Goal: Information Seeking & Learning: Find specific fact

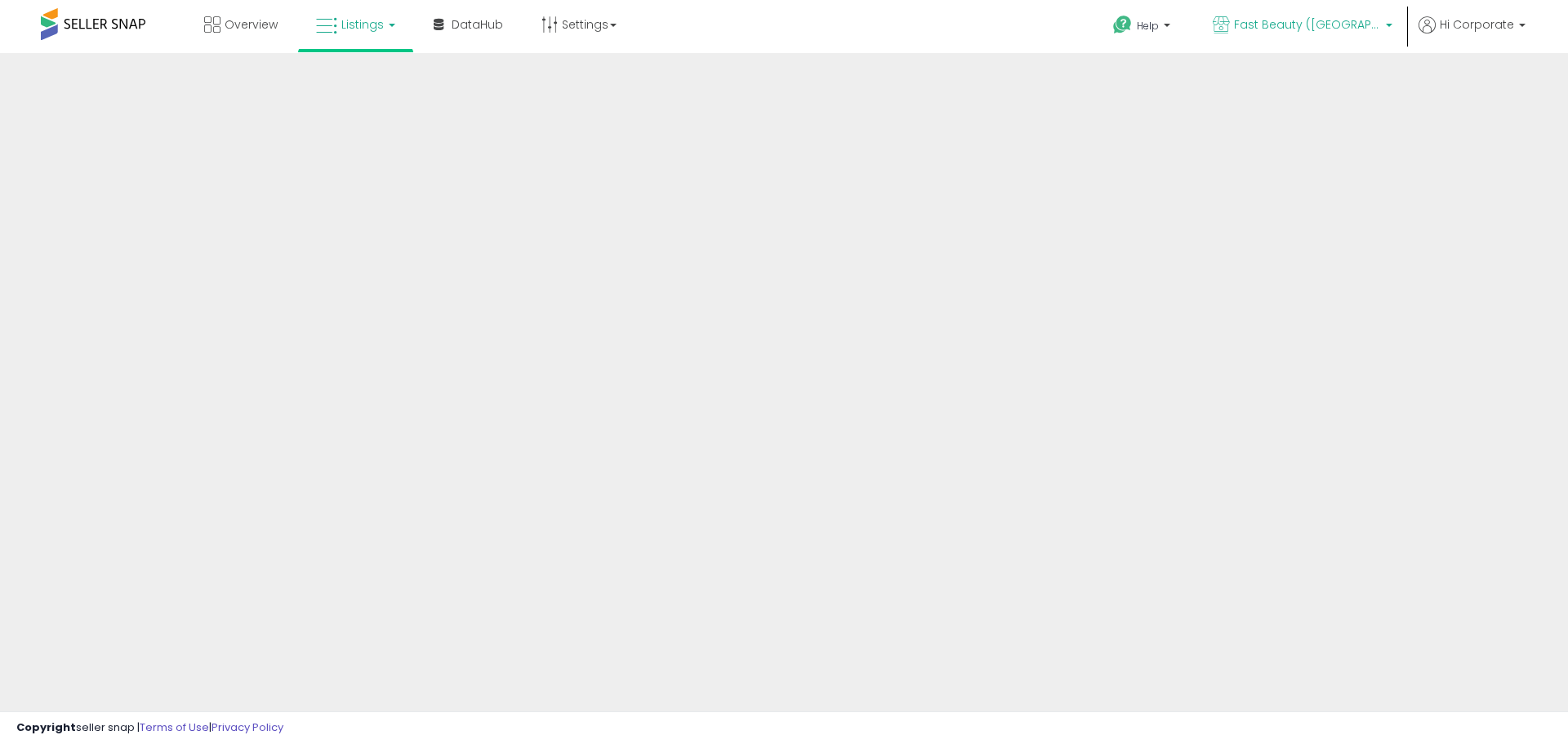
click at [1340, 27] on span "Fast Beauty ([GEOGRAPHIC_DATA])" at bounding box center [1308, 24] width 147 height 16
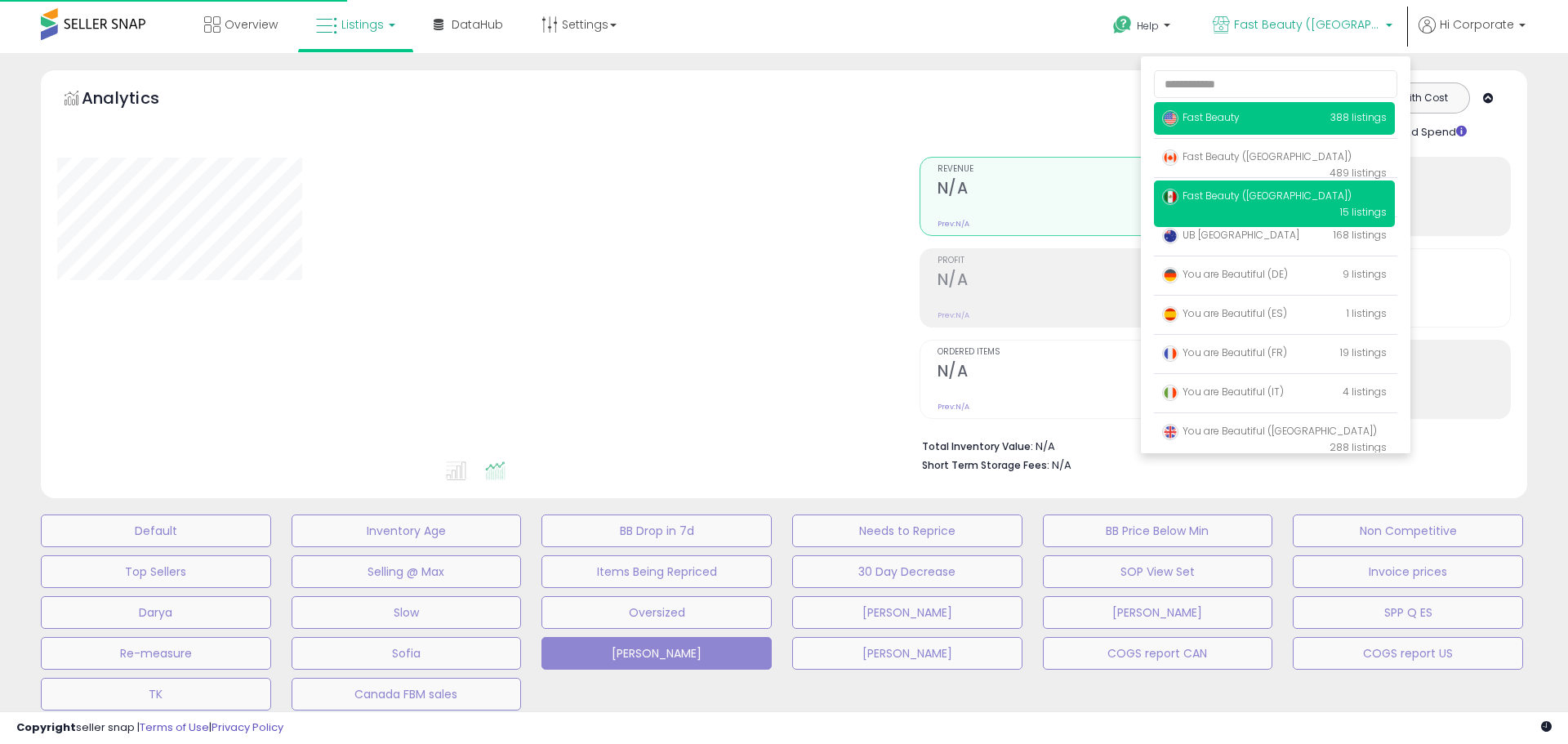
click at [1216, 111] on span "Fast Beauty" at bounding box center [1200, 117] width 77 height 14
type input "**********"
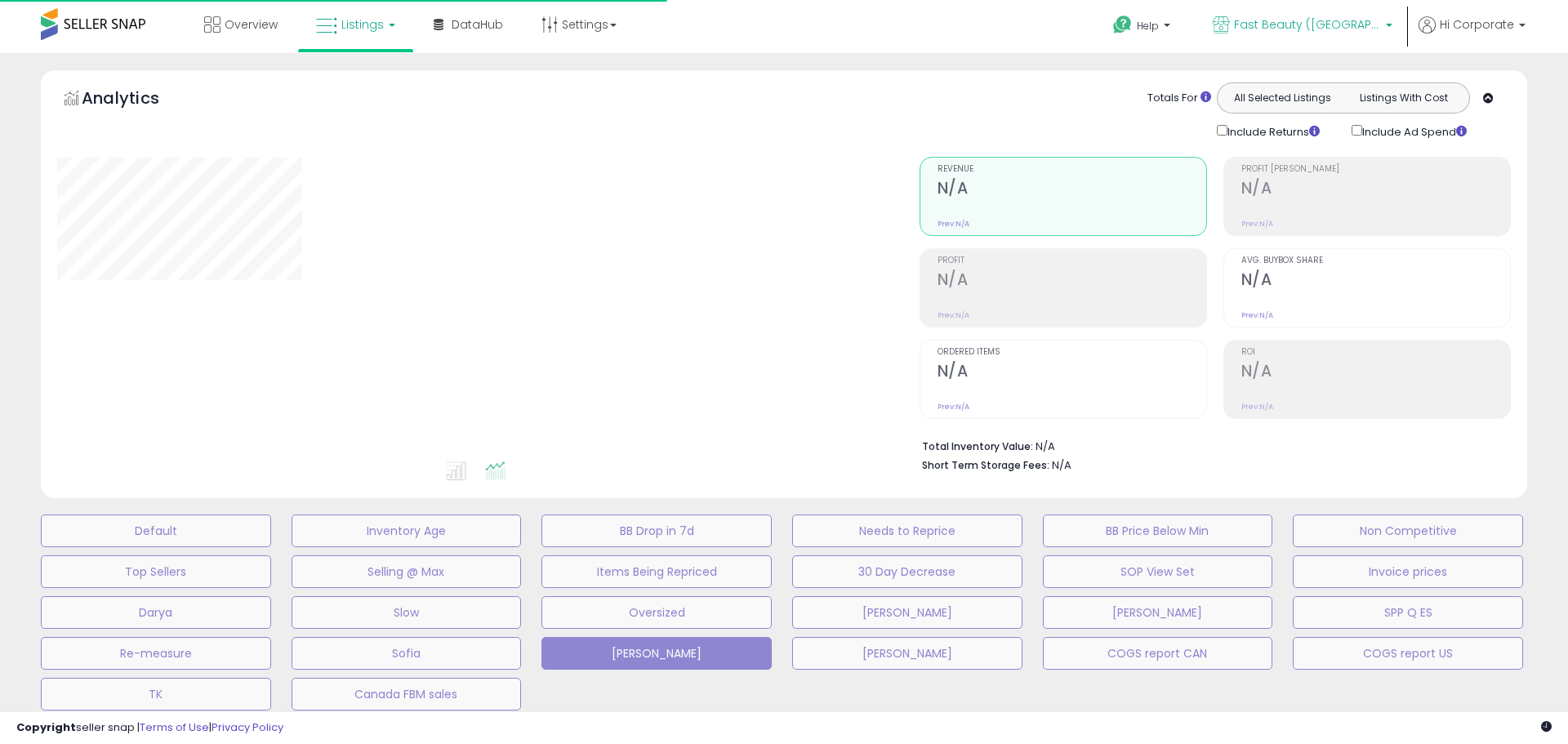
click at [1373, 29] on span "Fast Beauty ([GEOGRAPHIC_DATA])" at bounding box center [1308, 24] width 147 height 16
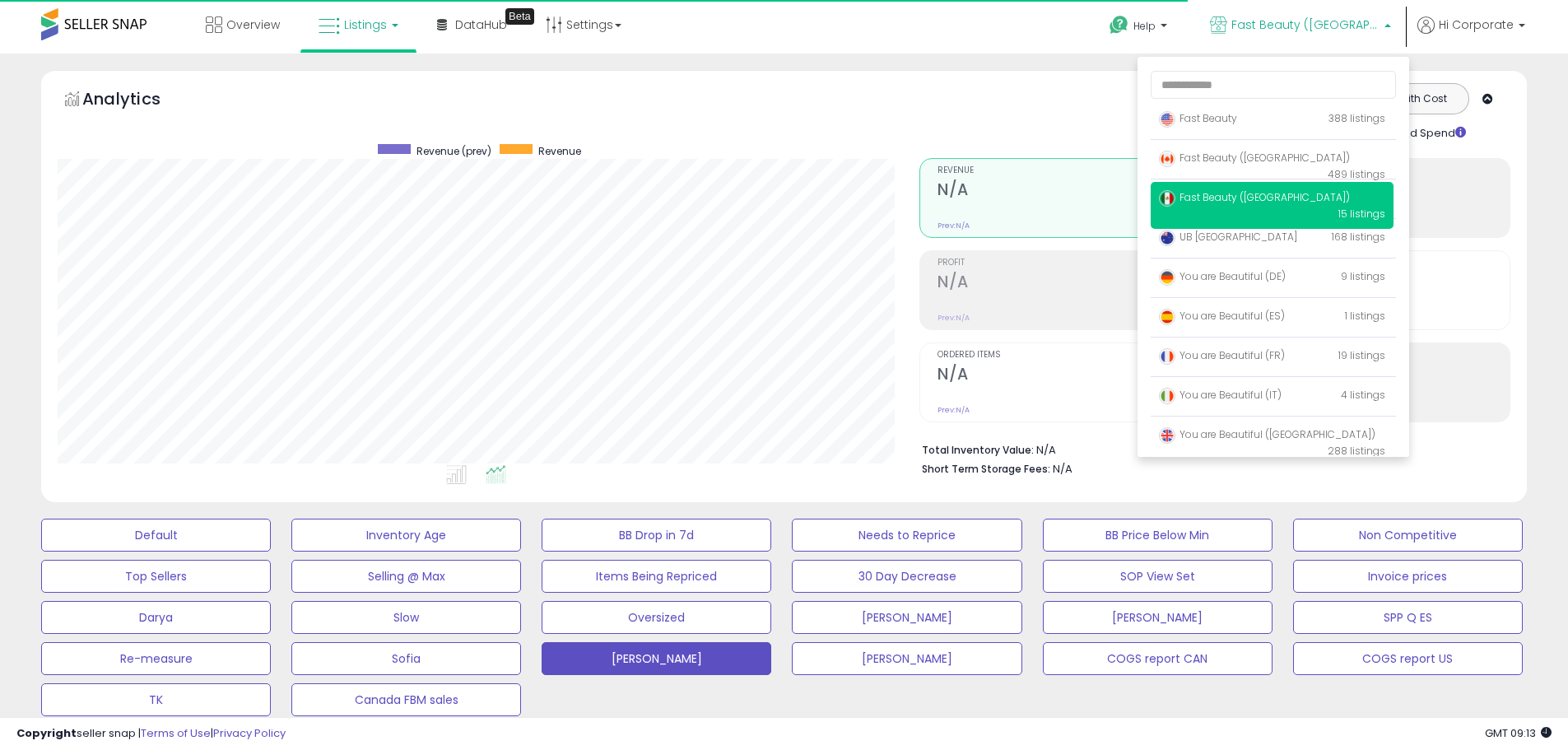
scroll to position [338, 862]
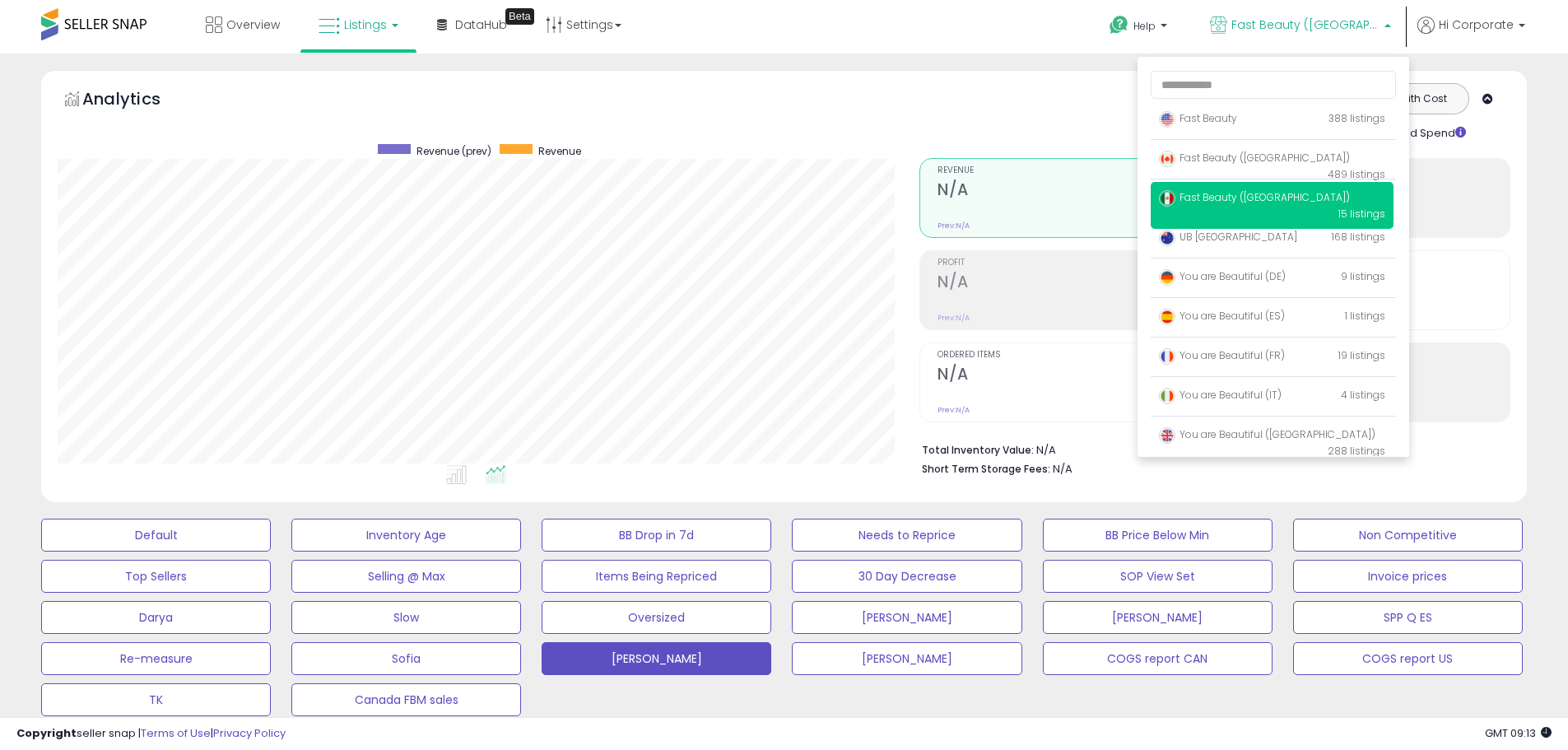
click at [946, 109] on div "Totals For All Selected Listings Listings With Cost Include Returns Include Ad …" at bounding box center [1209, 112] width 579 height 59
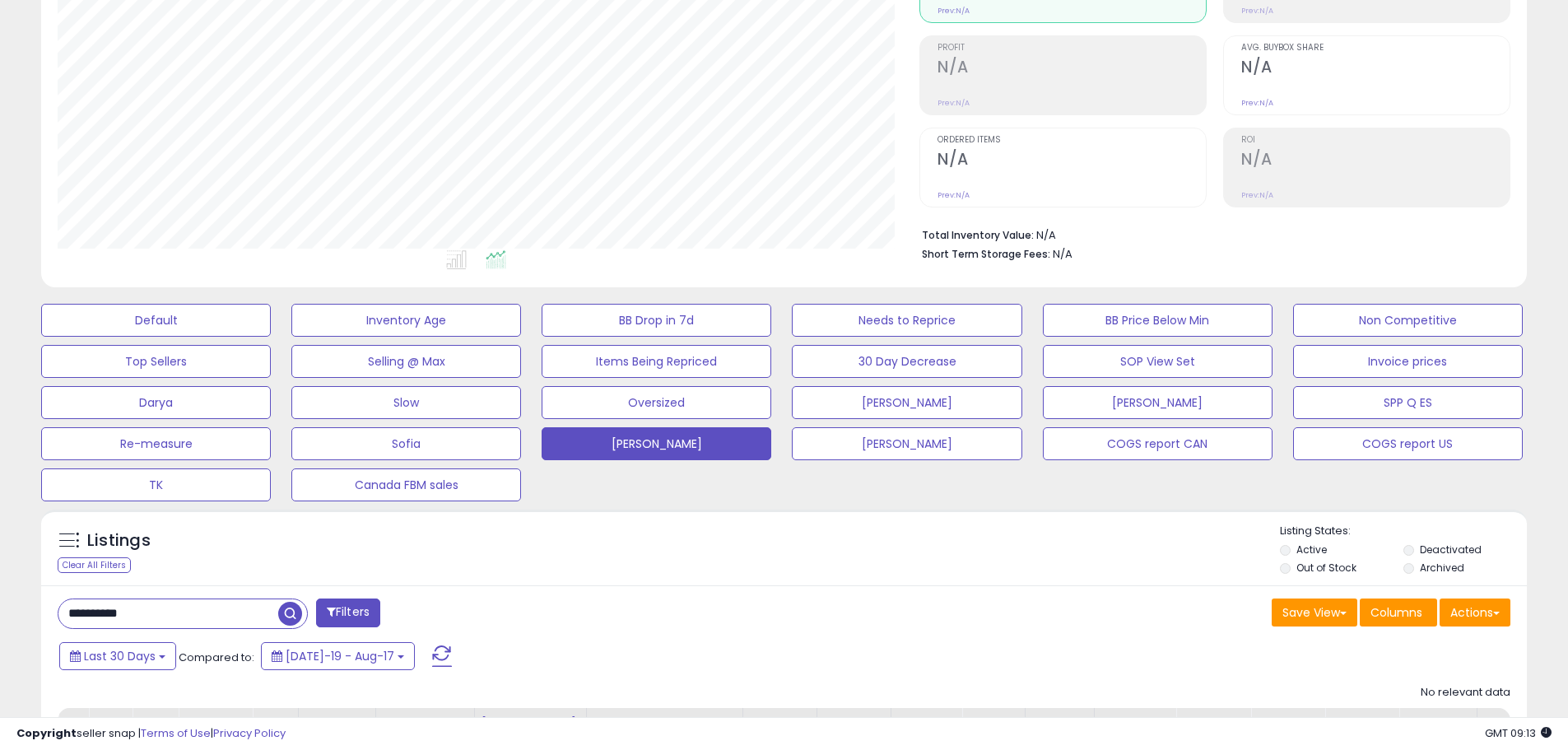
scroll to position [378, 0]
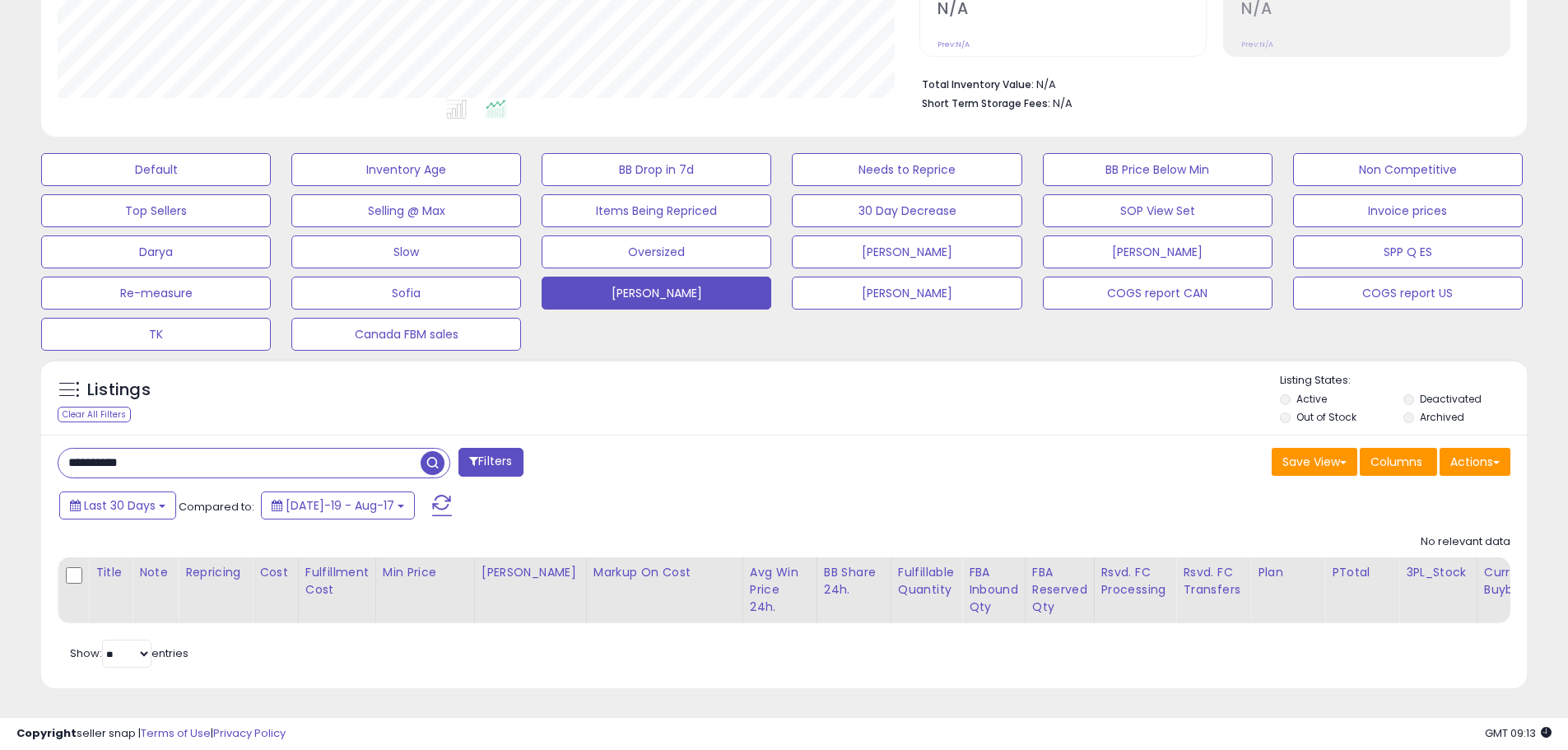
click at [186, 448] on input "**********" at bounding box center [239, 463] width 362 height 29
paste input "text"
type input "**********"
click at [427, 454] on span "button" at bounding box center [432, 463] width 24 height 24
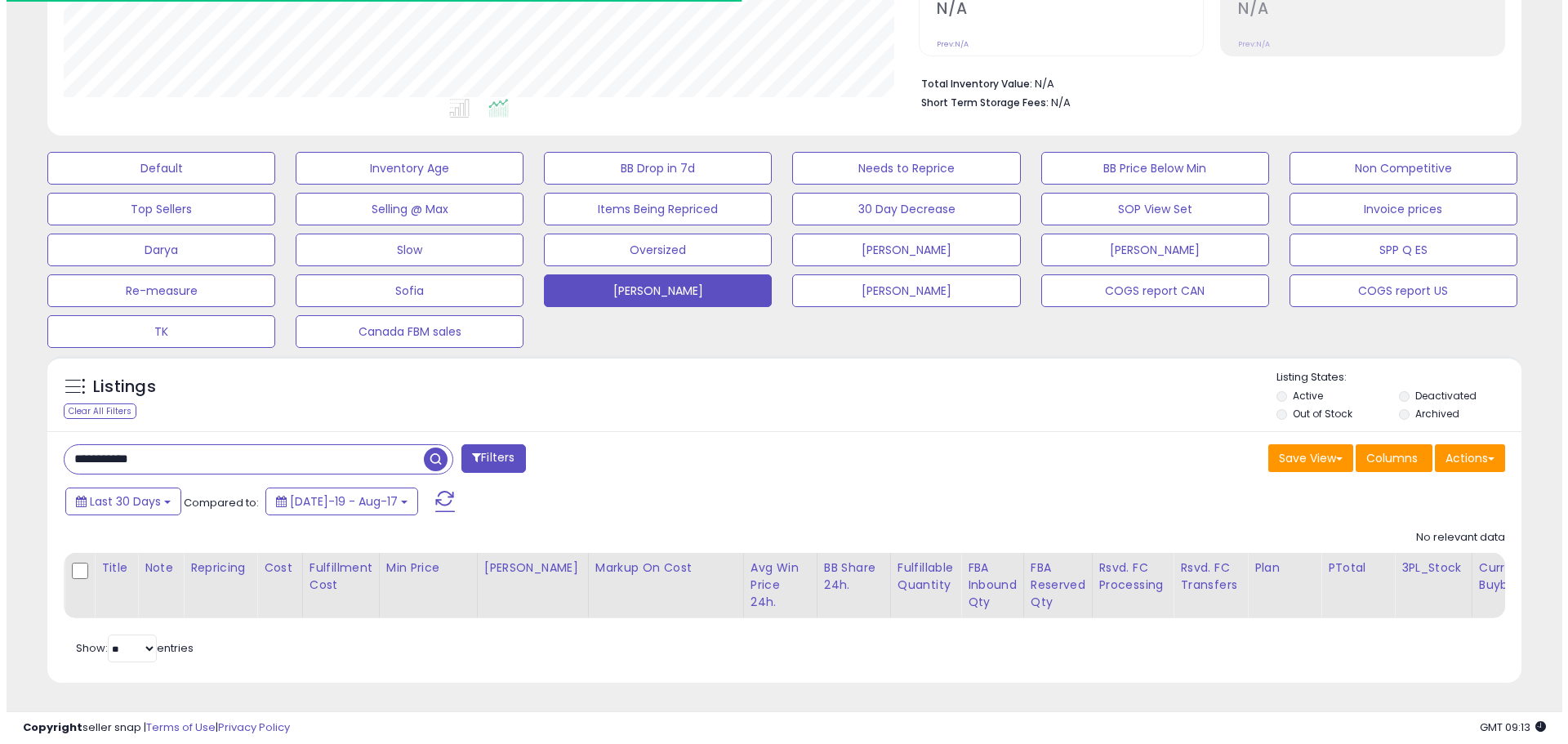
scroll to position [335, 855]
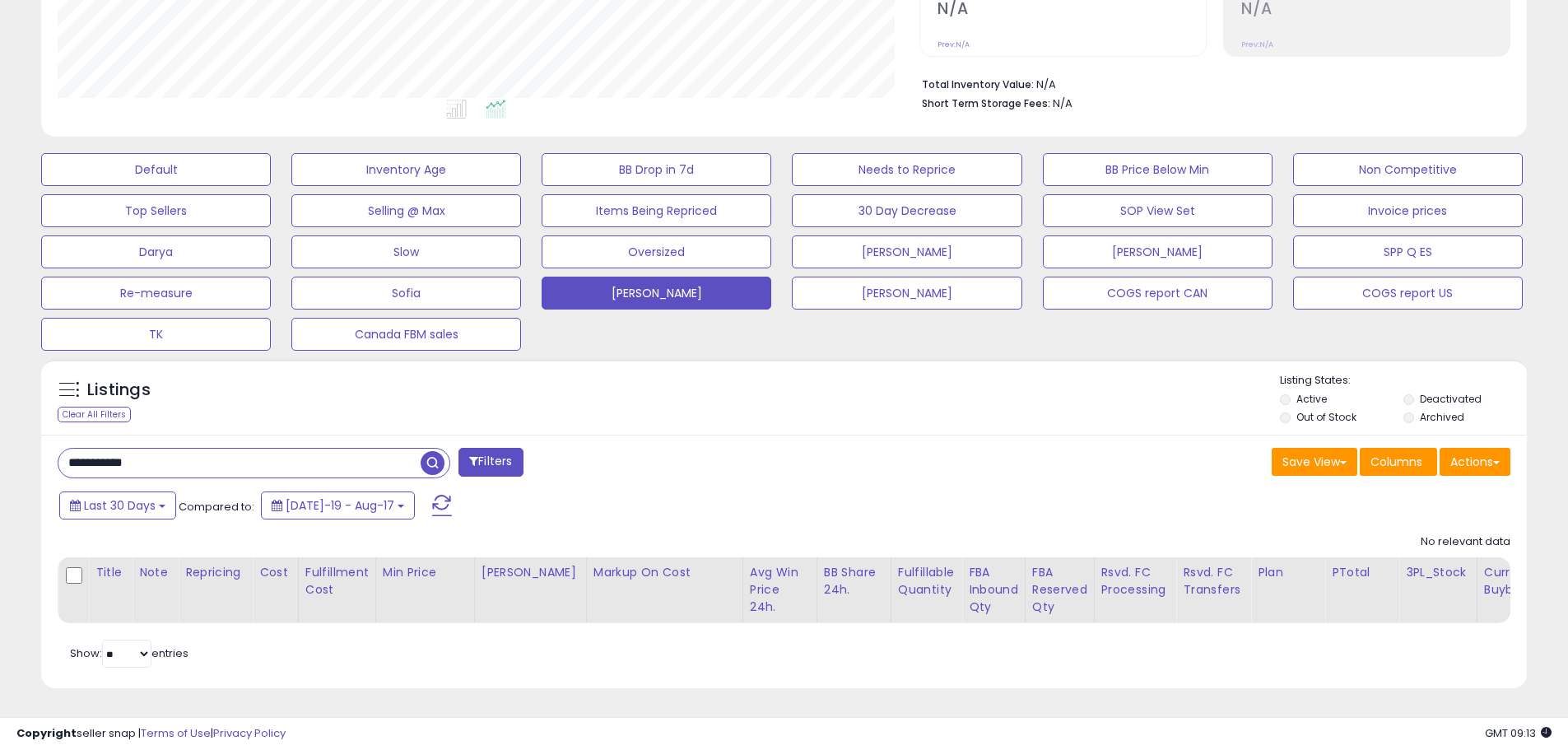
click at [426, 451] on span "button" at bounding box center [432, 463] width 24 height 24
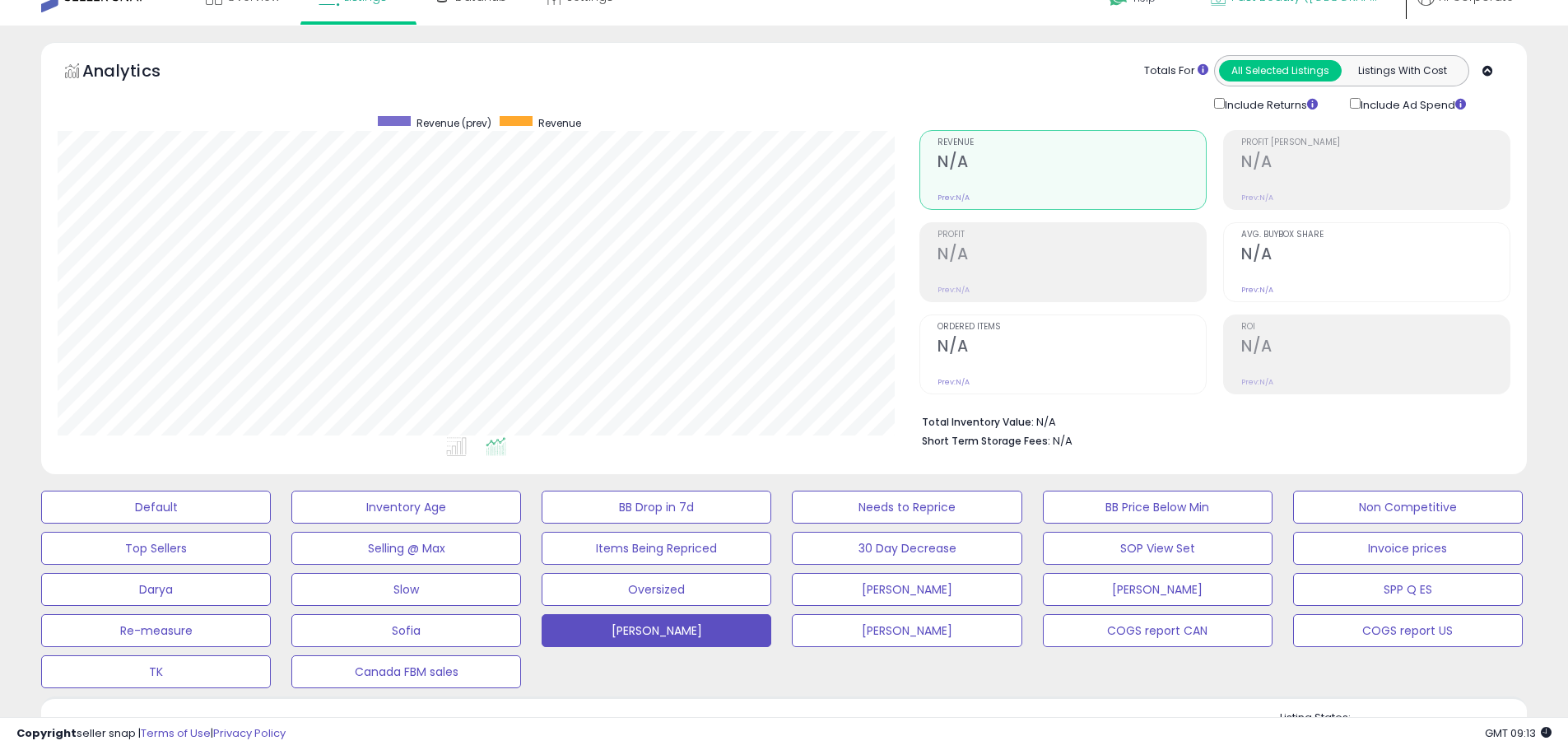
scroll to position [0, 0]
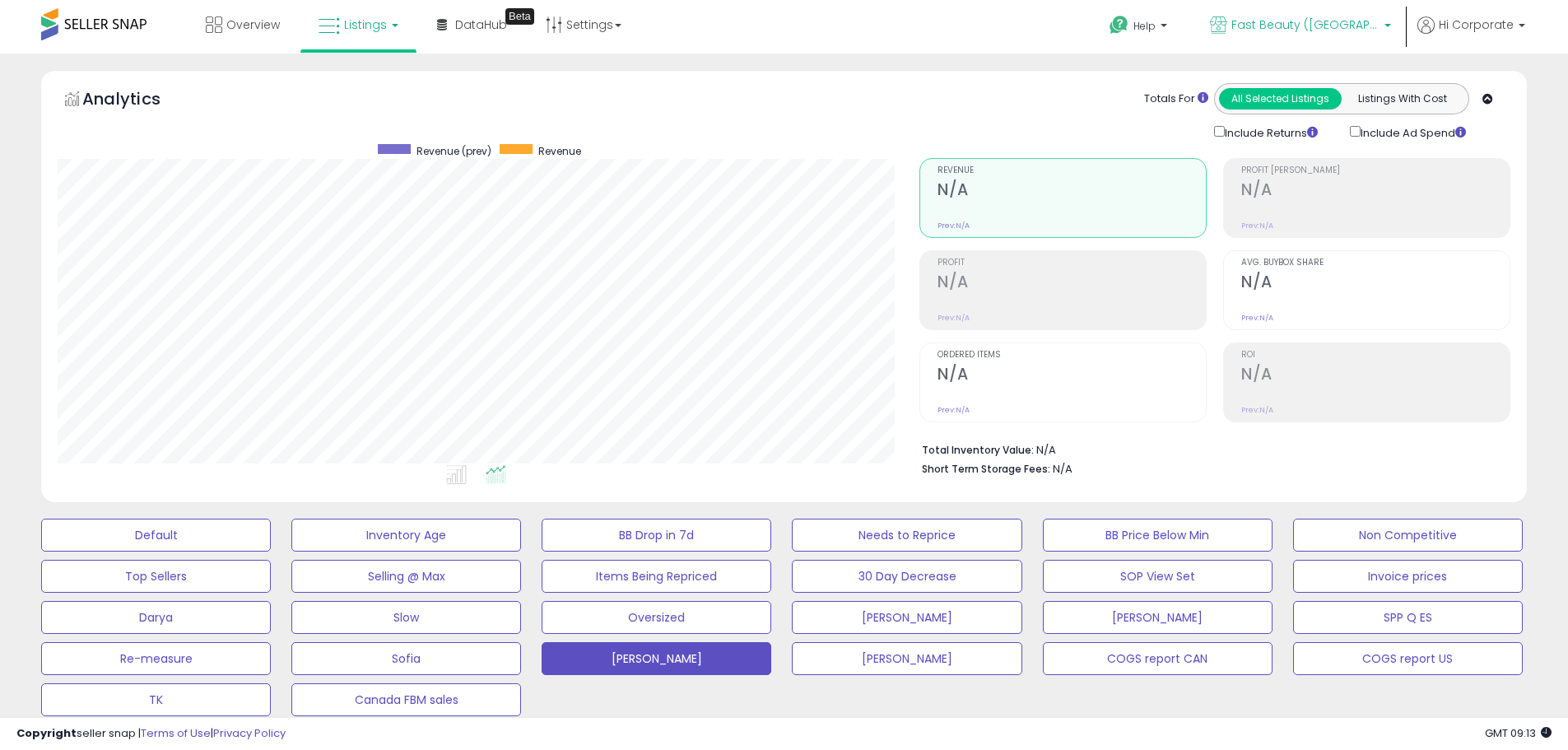
click at [1323, 35] on p "Fast Beauty ([GEOGRAPHIC_DATA])" at bounding box center [1300, 26] width 181 height 20
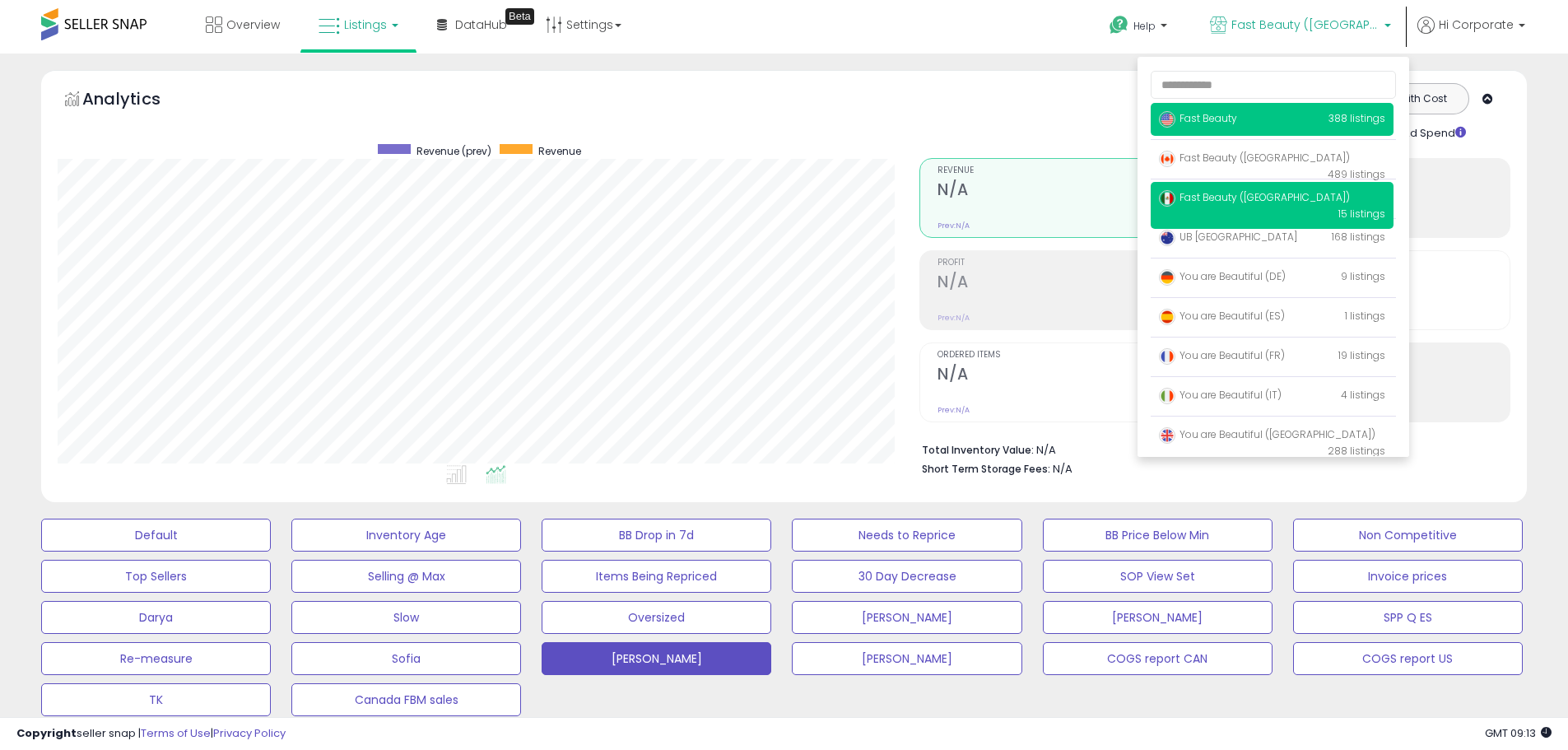
click at [1246, 120] on p "Fast Beauty 388 listings" at bounding box center [1272, 119] width 243 height 33
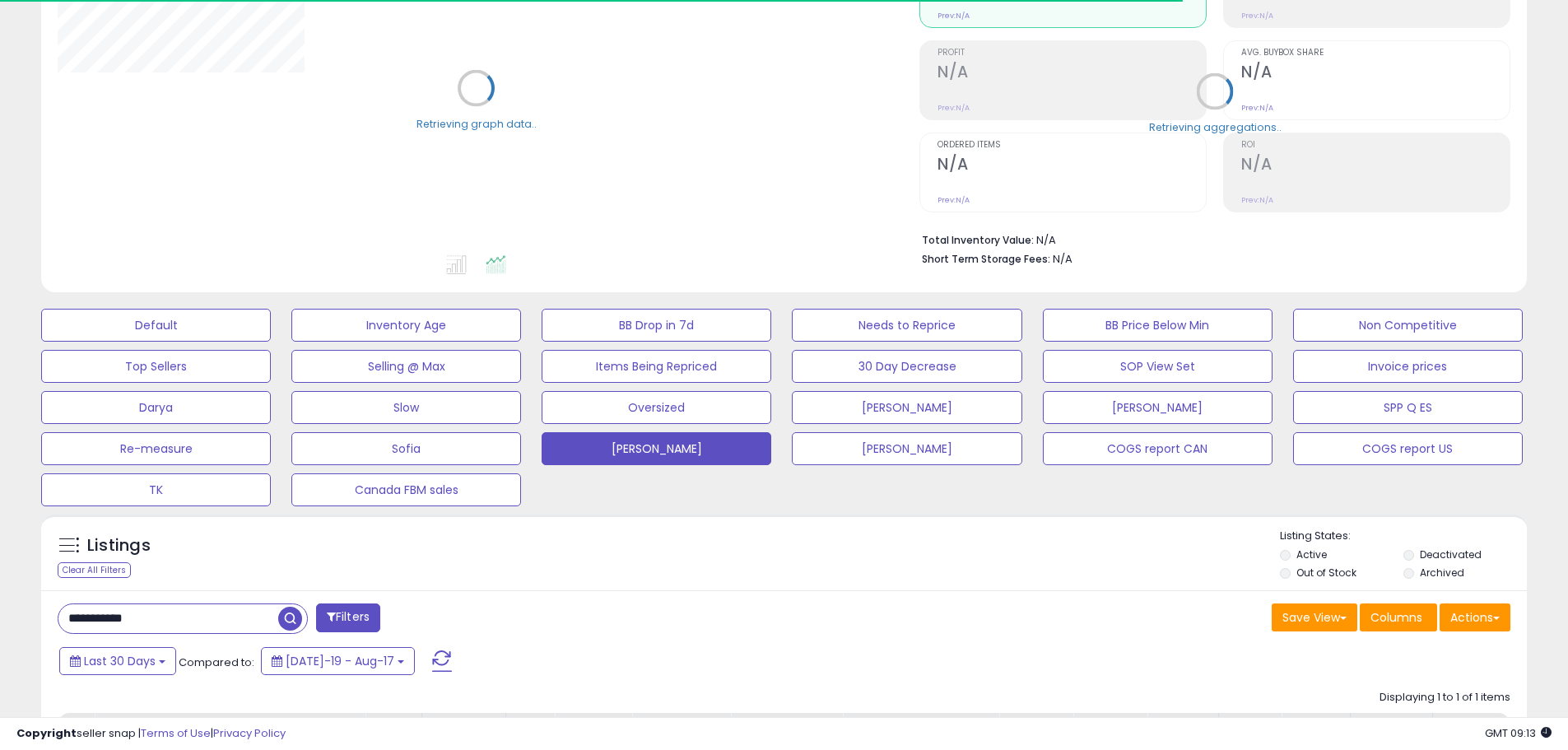
scroll to position [247, 0]
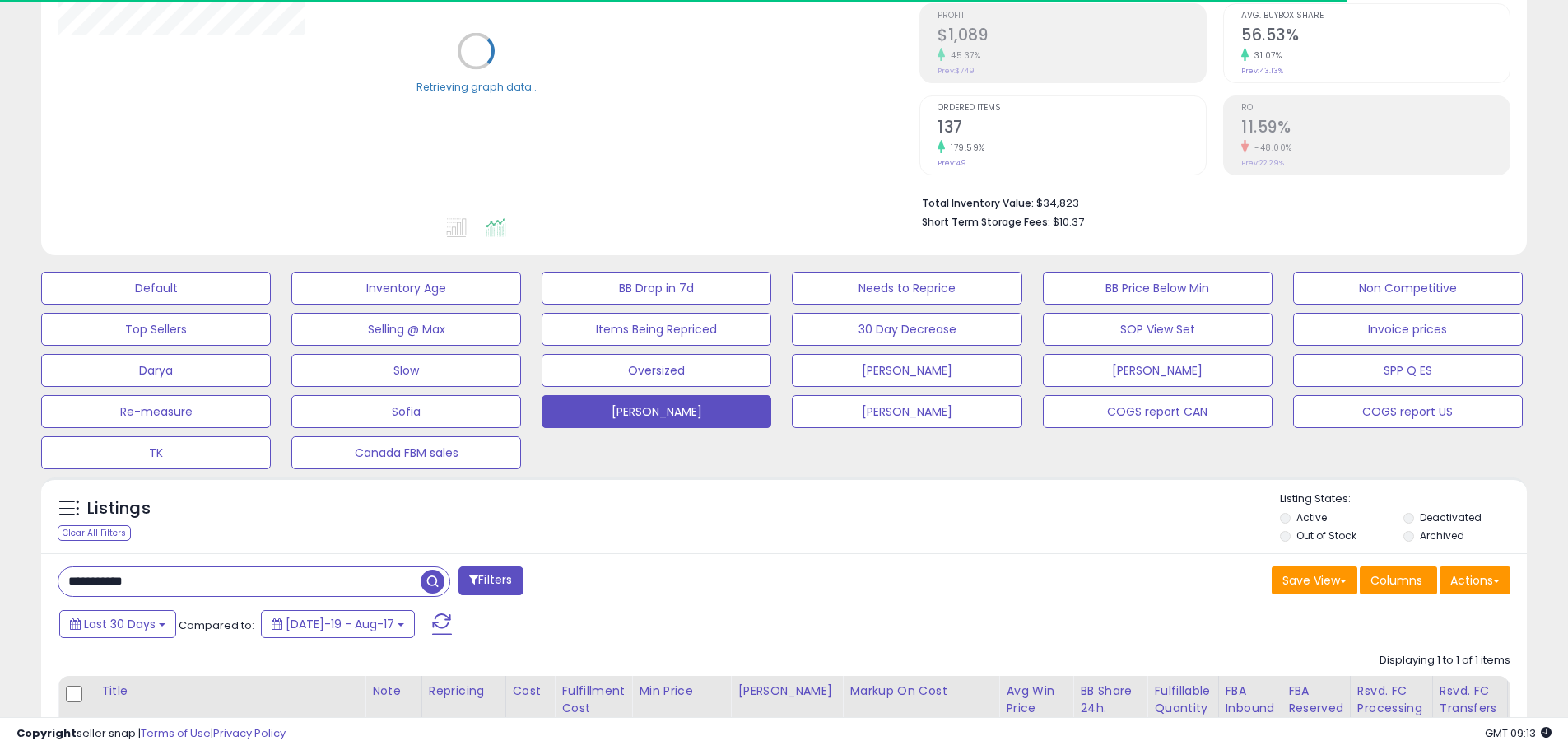
click at [254, 587] on input "**********" at bounding box center [239, 582] width 362 height 29
click at [424, 585] on span "button" at bounding box center [432, 581] width 24 height 24
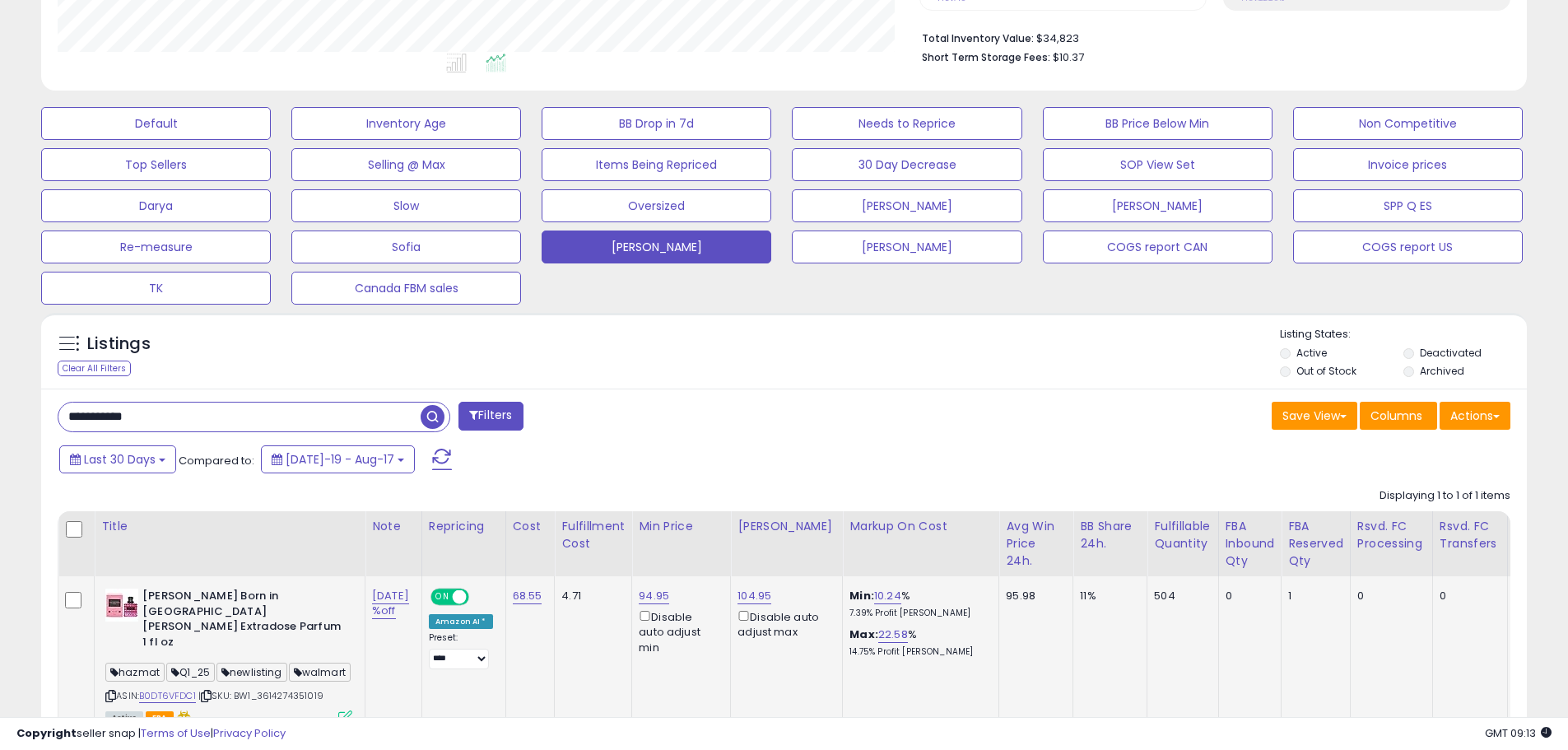
scroll to position [338, 862]
drag, startPoint x: 330, startPoint y: 688, endPoint x: 266, endPoint y: 689, distance: 64.0
click at [266, 689] on div "ASIN: B0DT6VFDC1 | SKU: BW1_3614274351019 Active FBA" at bounding box center [229, 656] width 247 height 134
copy span "3614274351019"
drag, startPoint x: 351, startPoint y: 412, endPoint x: 366, endPoint y: 413, distance: 15.0
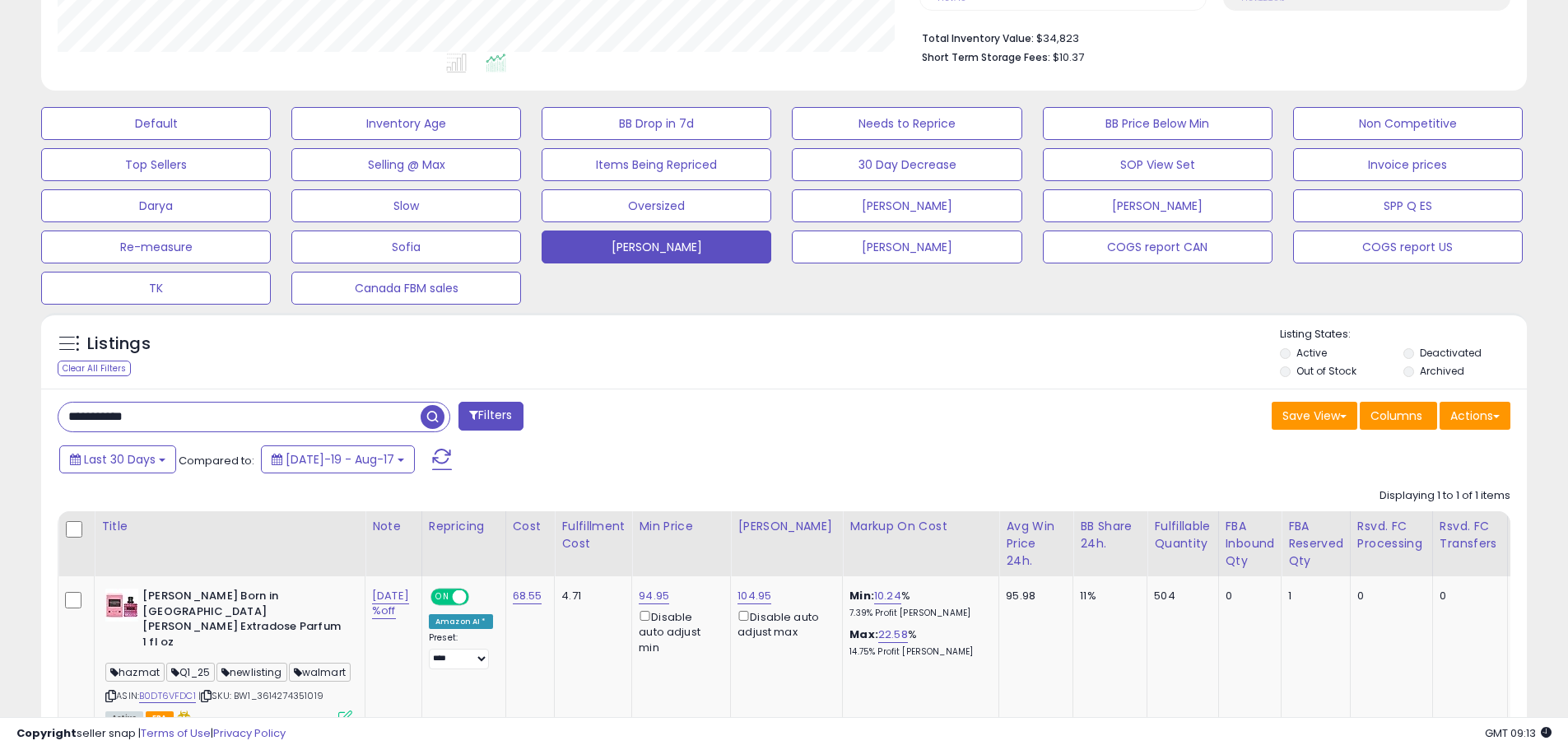
click at [351, 411] on input "**********" at bounding box center [239, 417] width 362 height 29
paste input "text"
click at [425, 421] on span "button" at bounding box center [432, 417] width 24 height 24
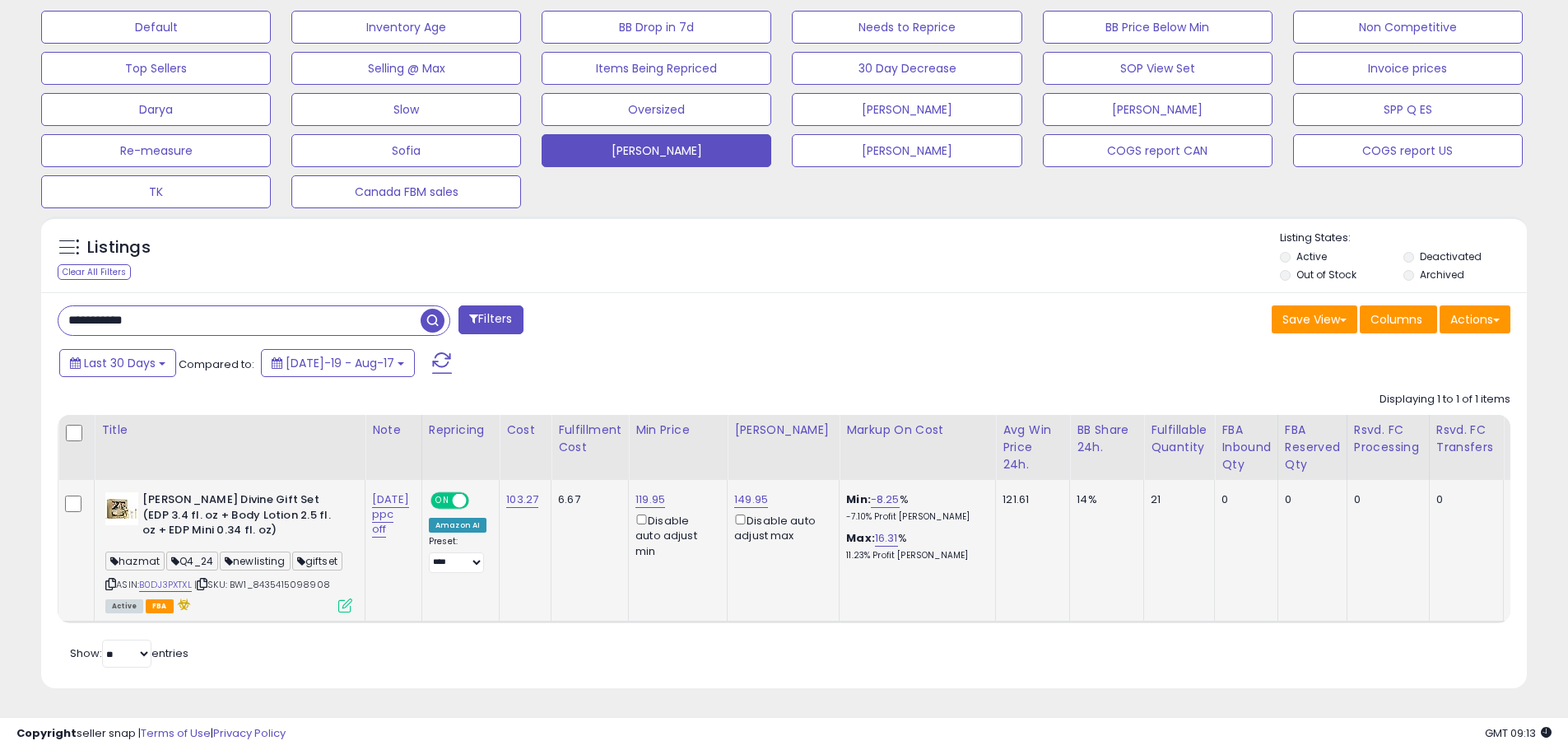
drag, startPoint x: 335, startPoint y: 574, endPoint x: 263, endPoint y: 574, distance: 72.0
click at [263, 574] on div "ASIN: B0DJ3PXTXL | SKU: BW1_8435415098908 Active FBA" at bounding box center [229, 551] width 247 height 118
copy span "8435415098908"
click at [347, 306] on input "**********" at bounding box center [239, 321] width 362 height 29
paste input "text"
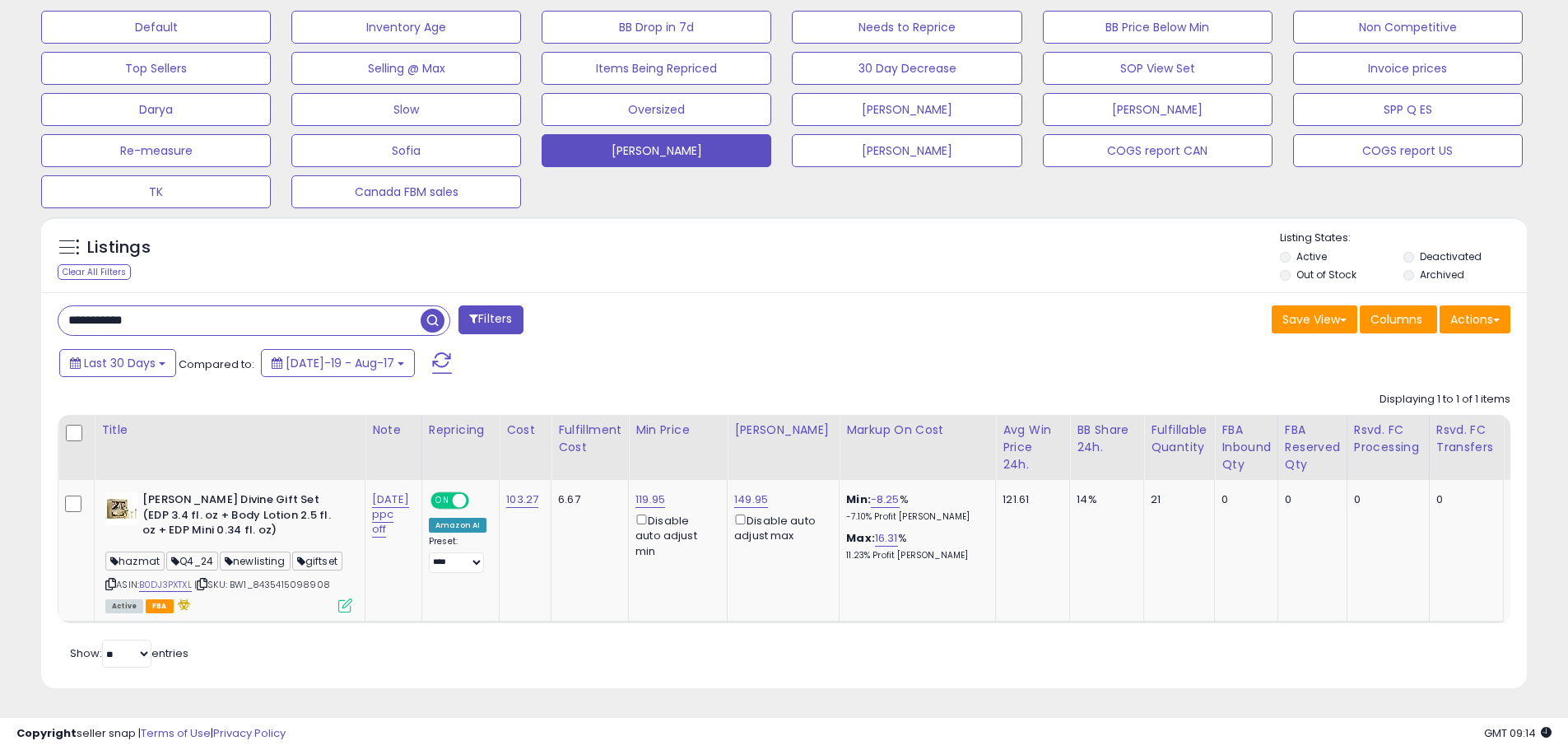
click at [435, 309] on span "button" at bounding box center [432, 321] width 24 height 24
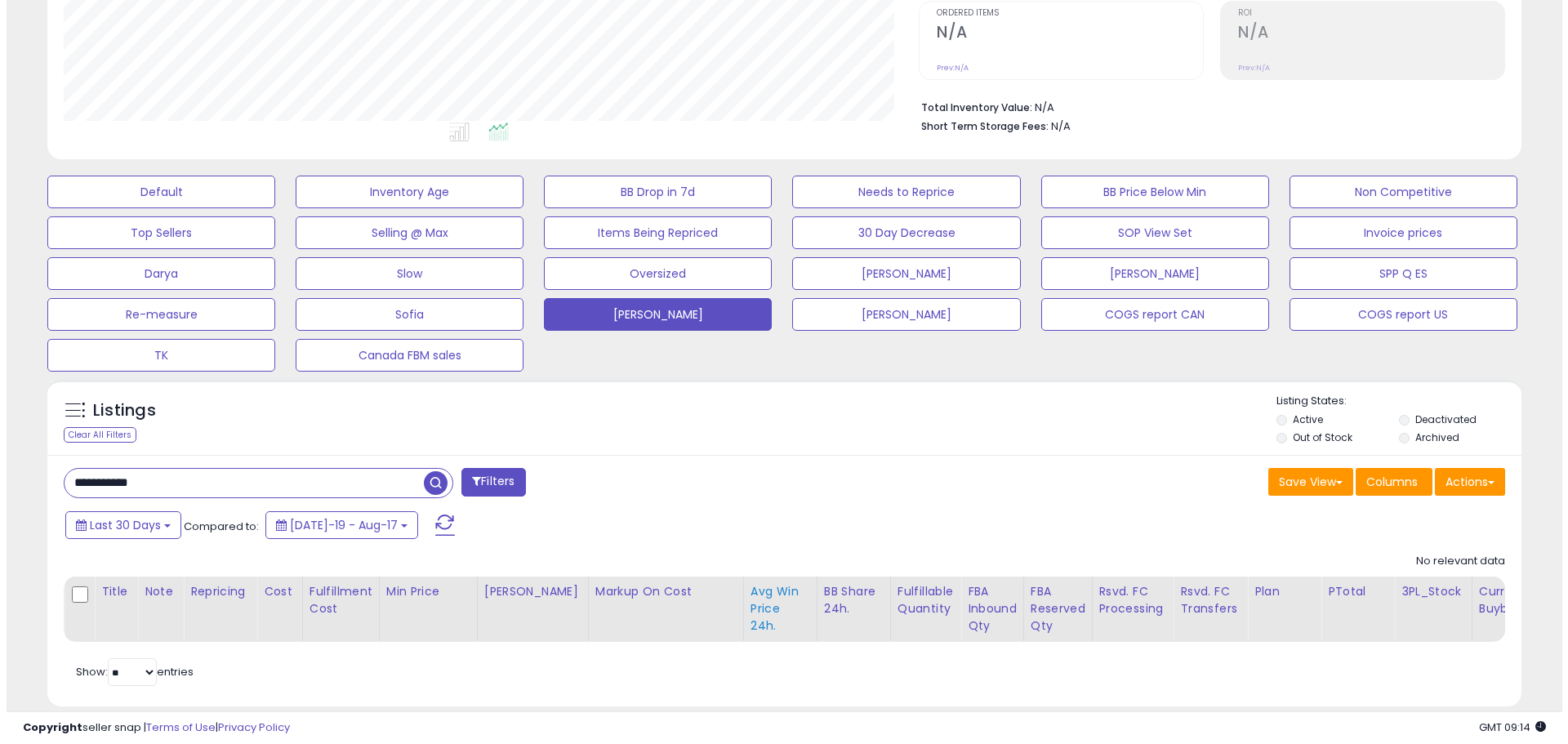
scroll to position [375, 0]
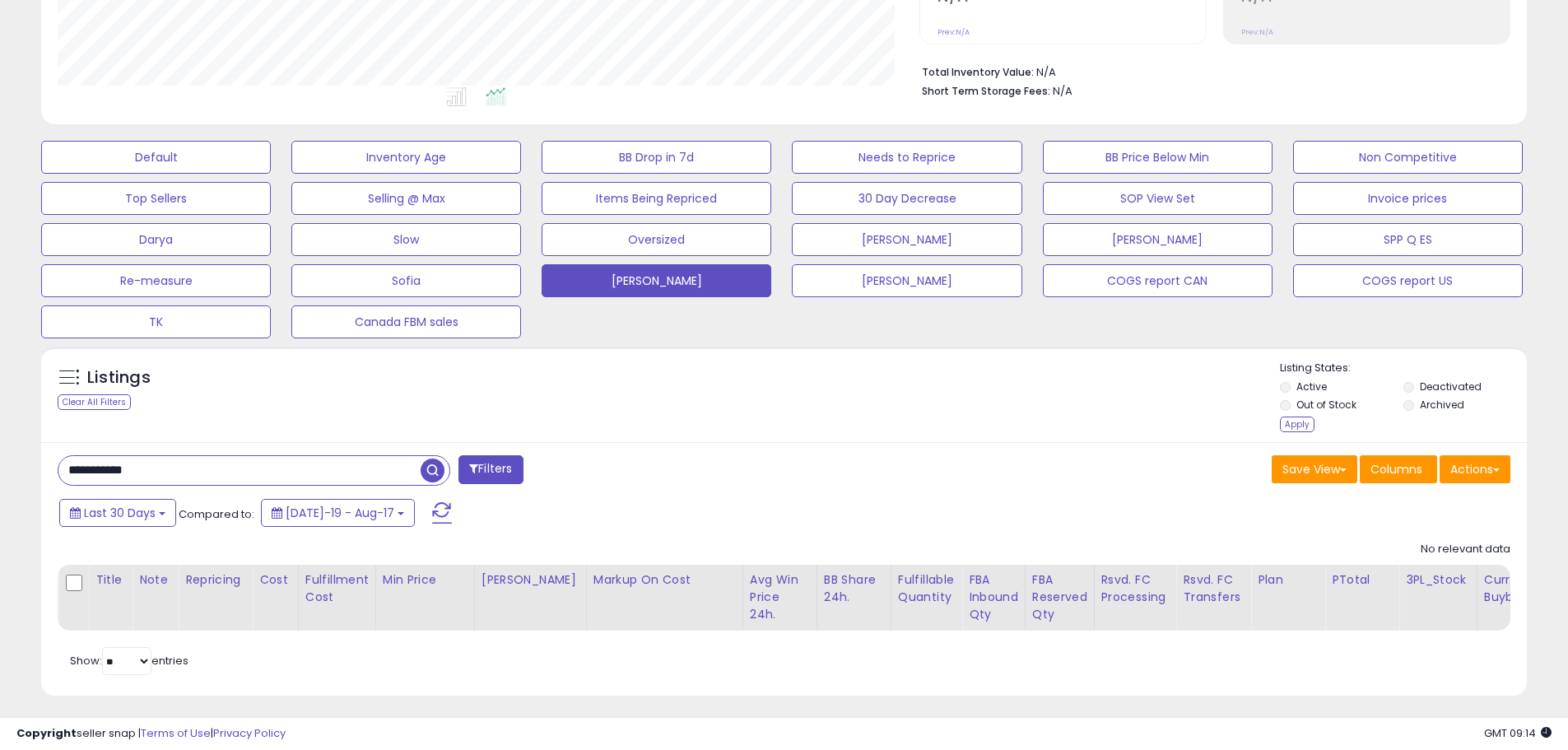
click at [1296, 423] on div "Apply" at bounding box center [1297, 424] width 35 height 15
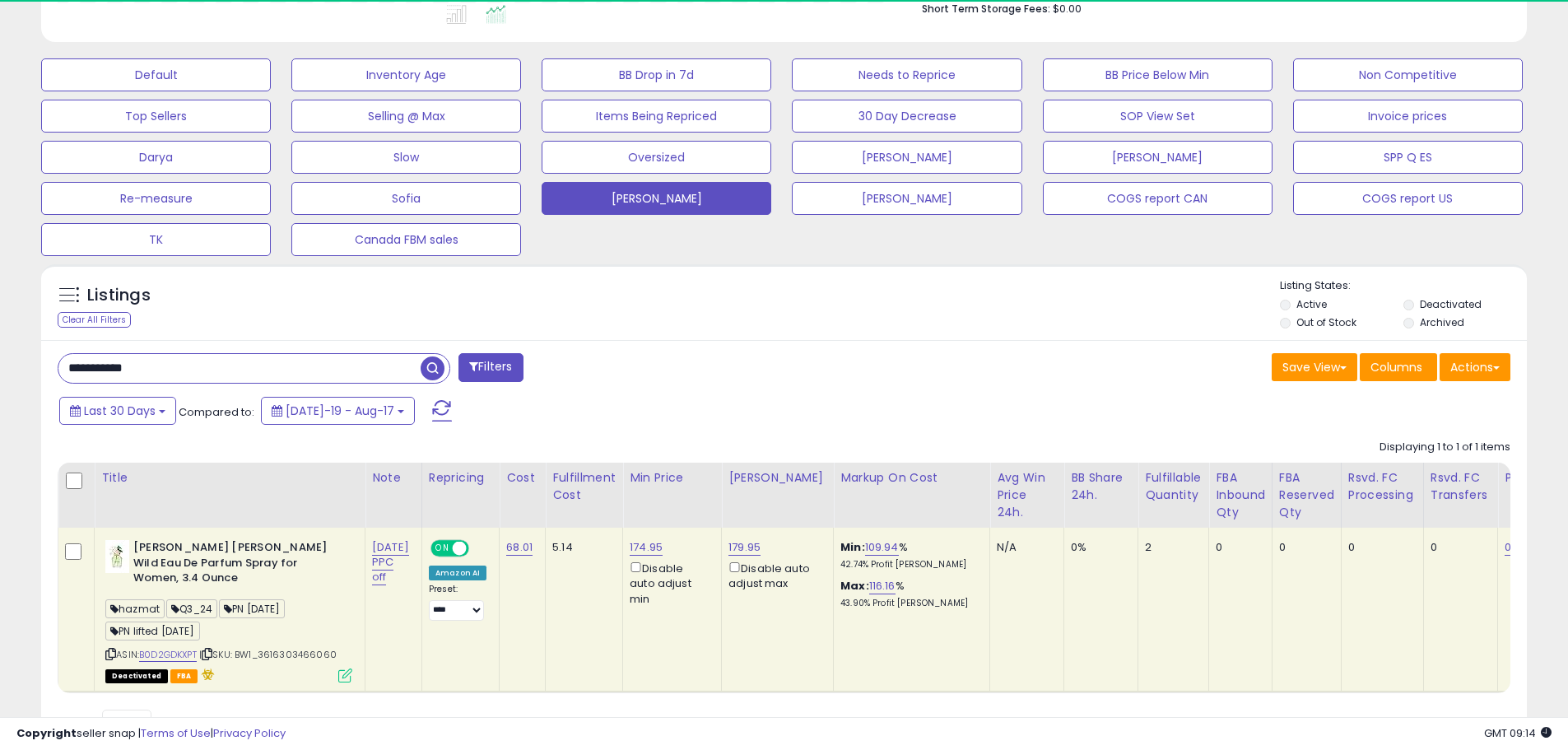
scroll to position [0, 0]
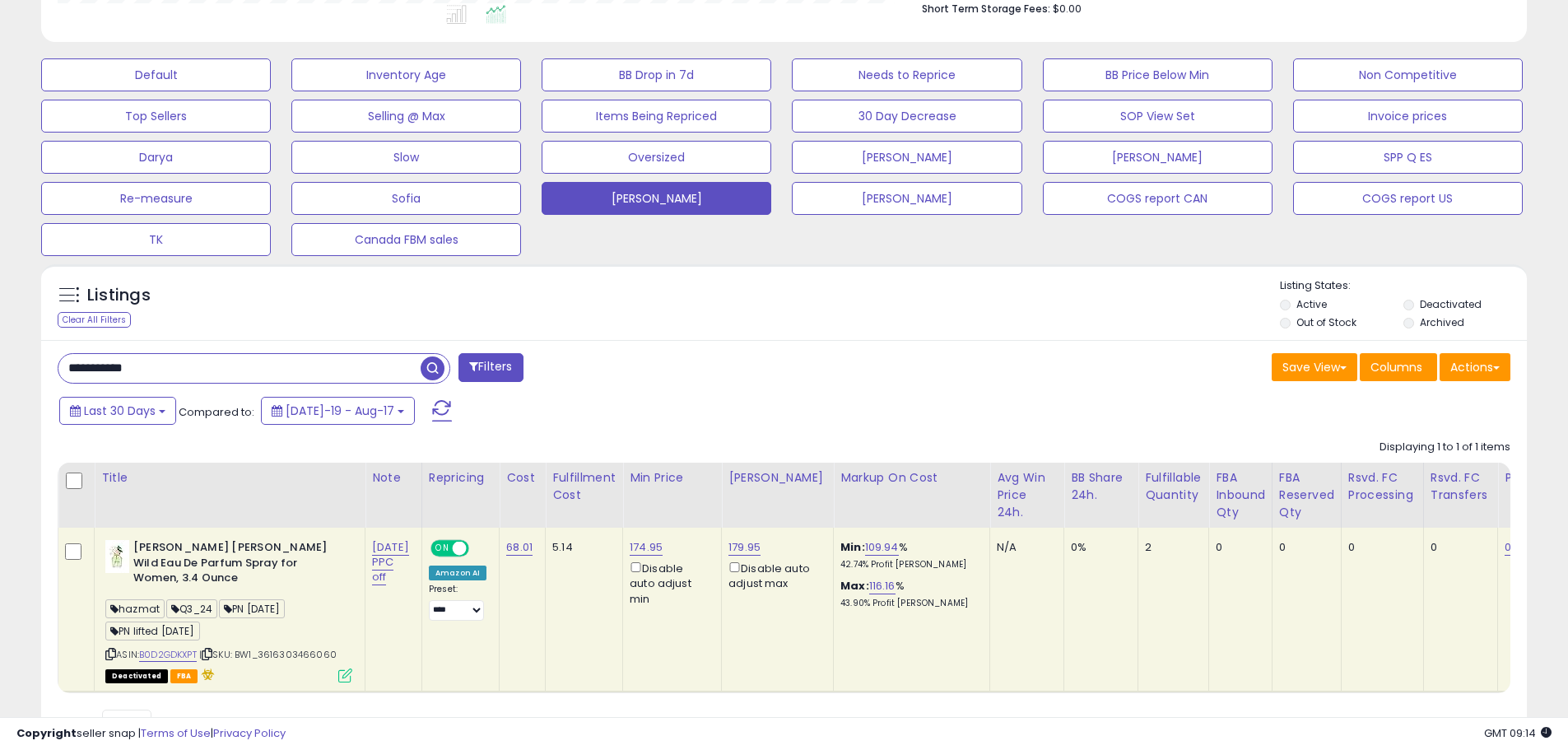
drag, startPoint x: 342, startPoint y: 656, endPoint x: 267, endPoint y: 651, distance: 75.2
click at [267, 651] on div "ASIN: B0D2GDKXPT | SKU: BW1_3616303466060 Deactivated FBA" at bounding box center [229, 610] width 247 height 141
copy span "3616303466060"
click at [302, 378] on input "**********" at bounding box center [239, 369] width 362 height 29
paste input "text"
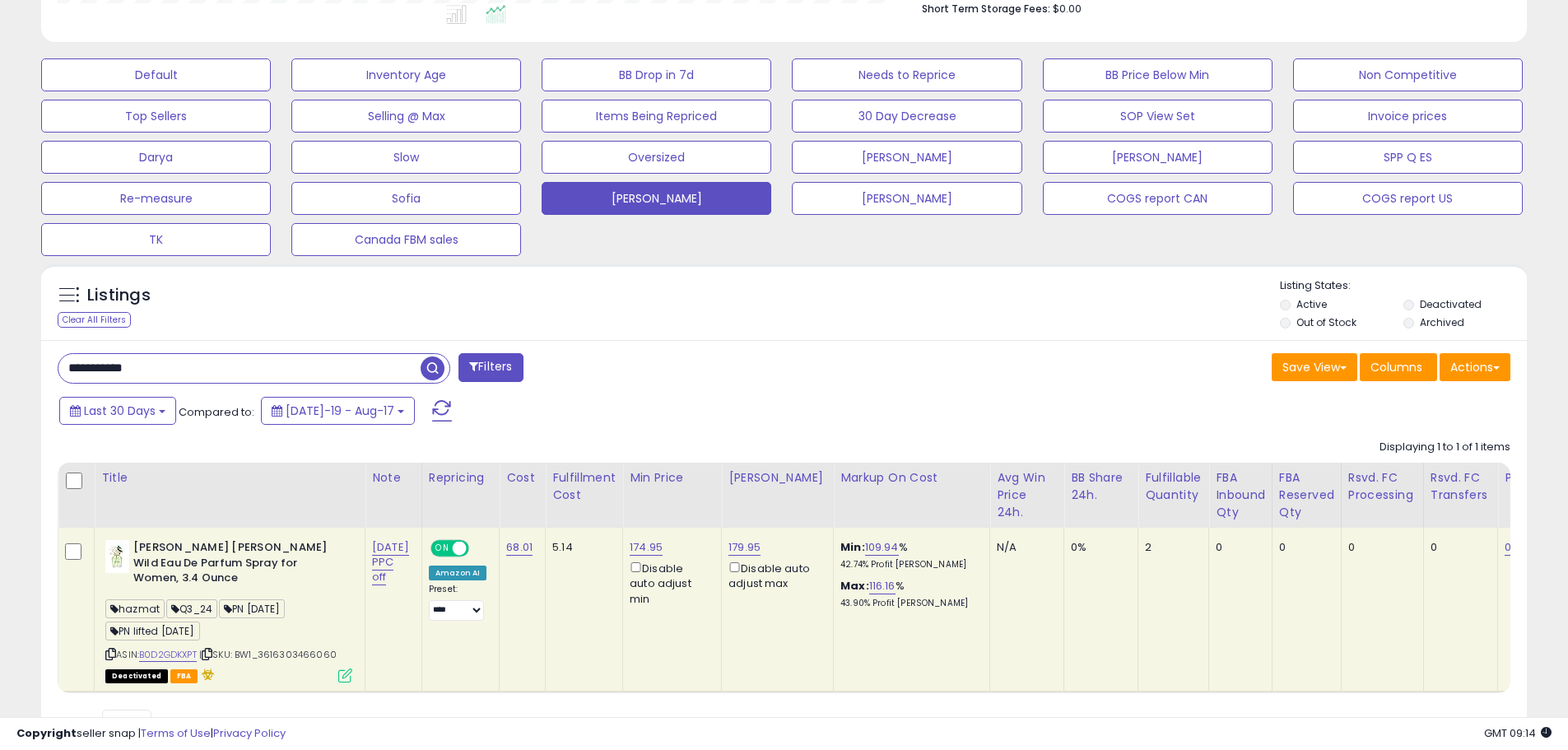
click at [442, 365] on span "button" at bounding box center [432, 368] width 24 height 24
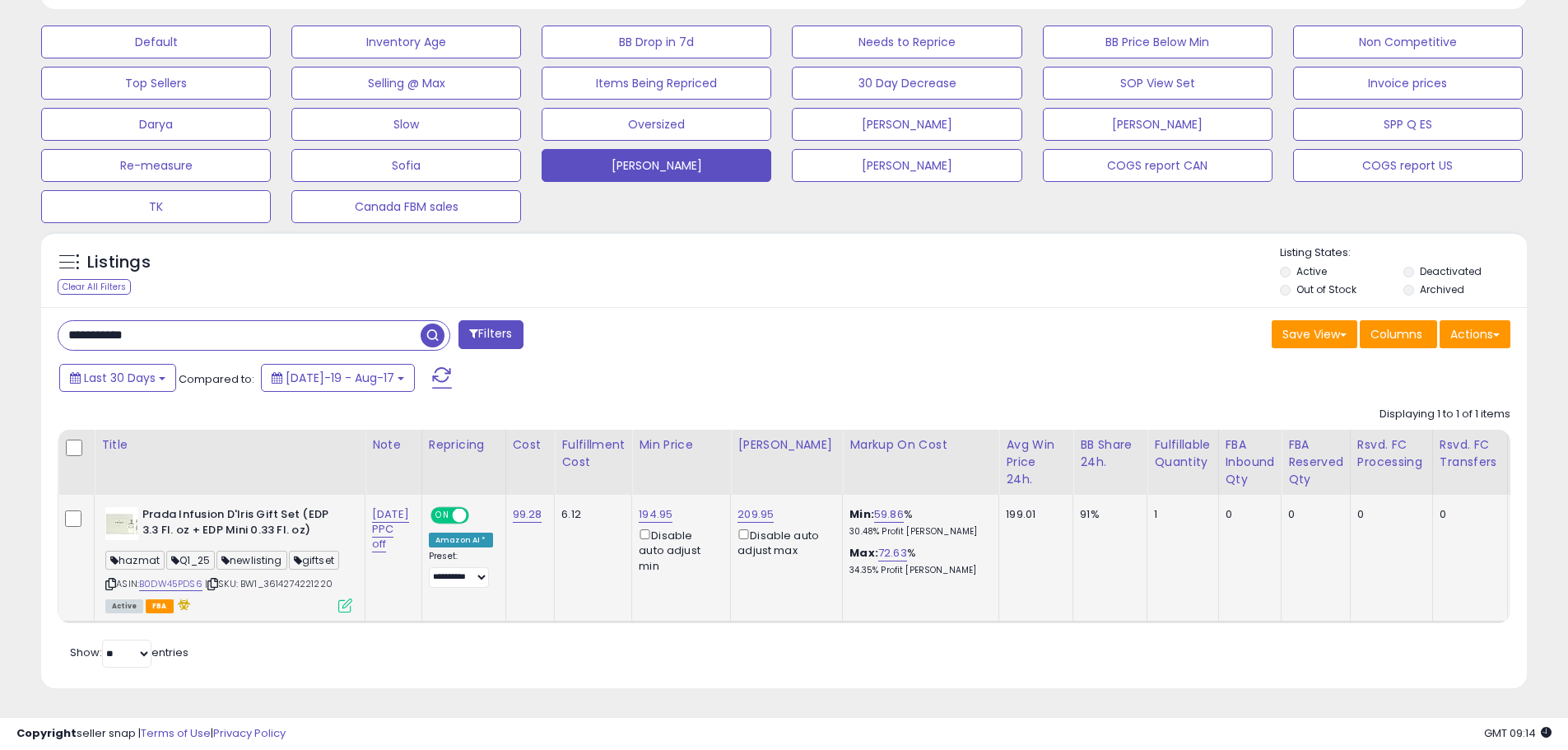
drag, startPoint x: 343, startPoint y: 572, endPoint x: 269, endPoint y: 566, distance: 74.2
click at [269, 566] on div "ASIN: B0DW45PDS6 | SKU: BW1_3614274221220 Active FBA" at bounding box center [229, 559] width 247 height 104
copy span "3614274221220"
click at [326, 307] on div "**********" at bounding box center [784, 497] width 1486 height 381
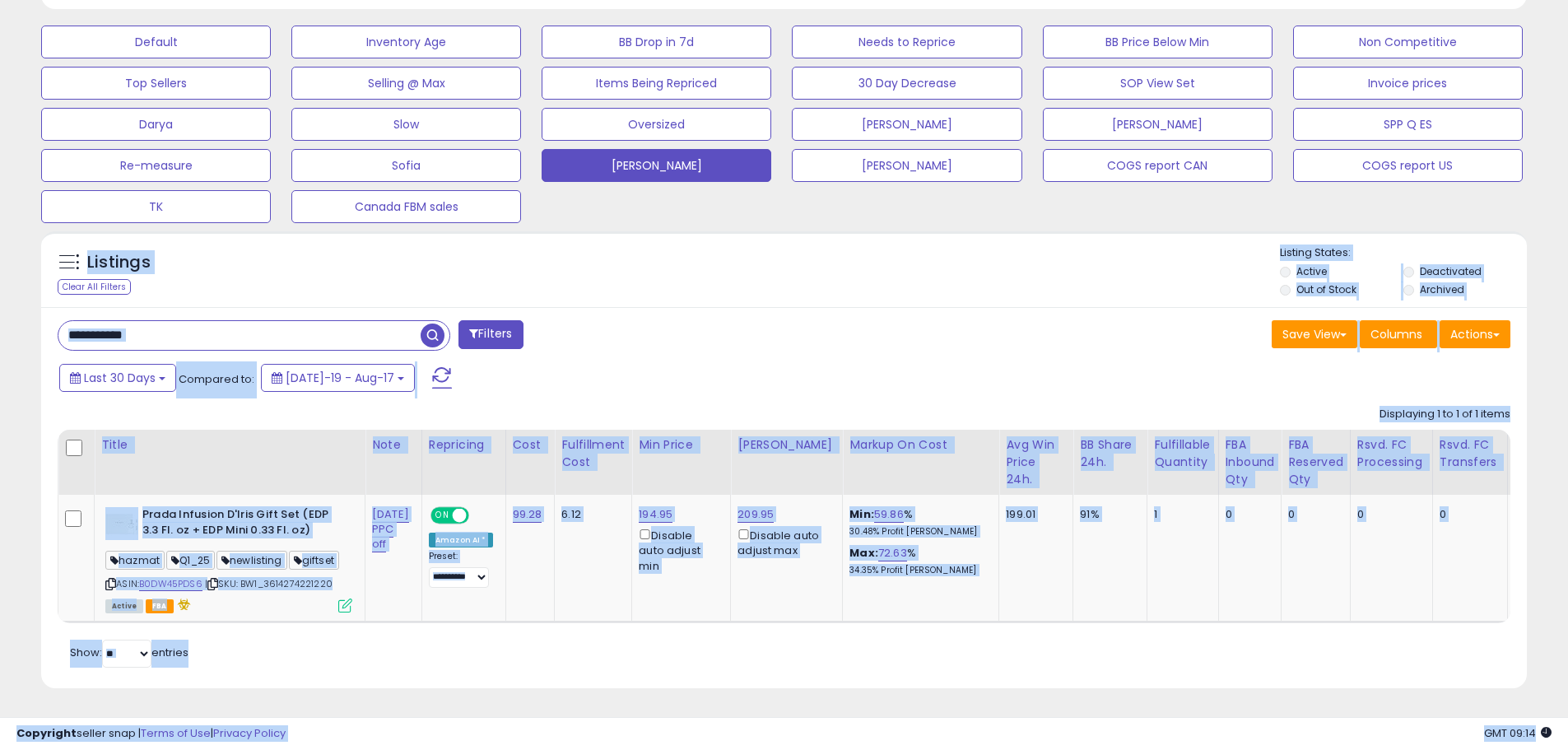
click at [390, 321] on input "**********" at bounding box center [239, 335] width 362 height 29
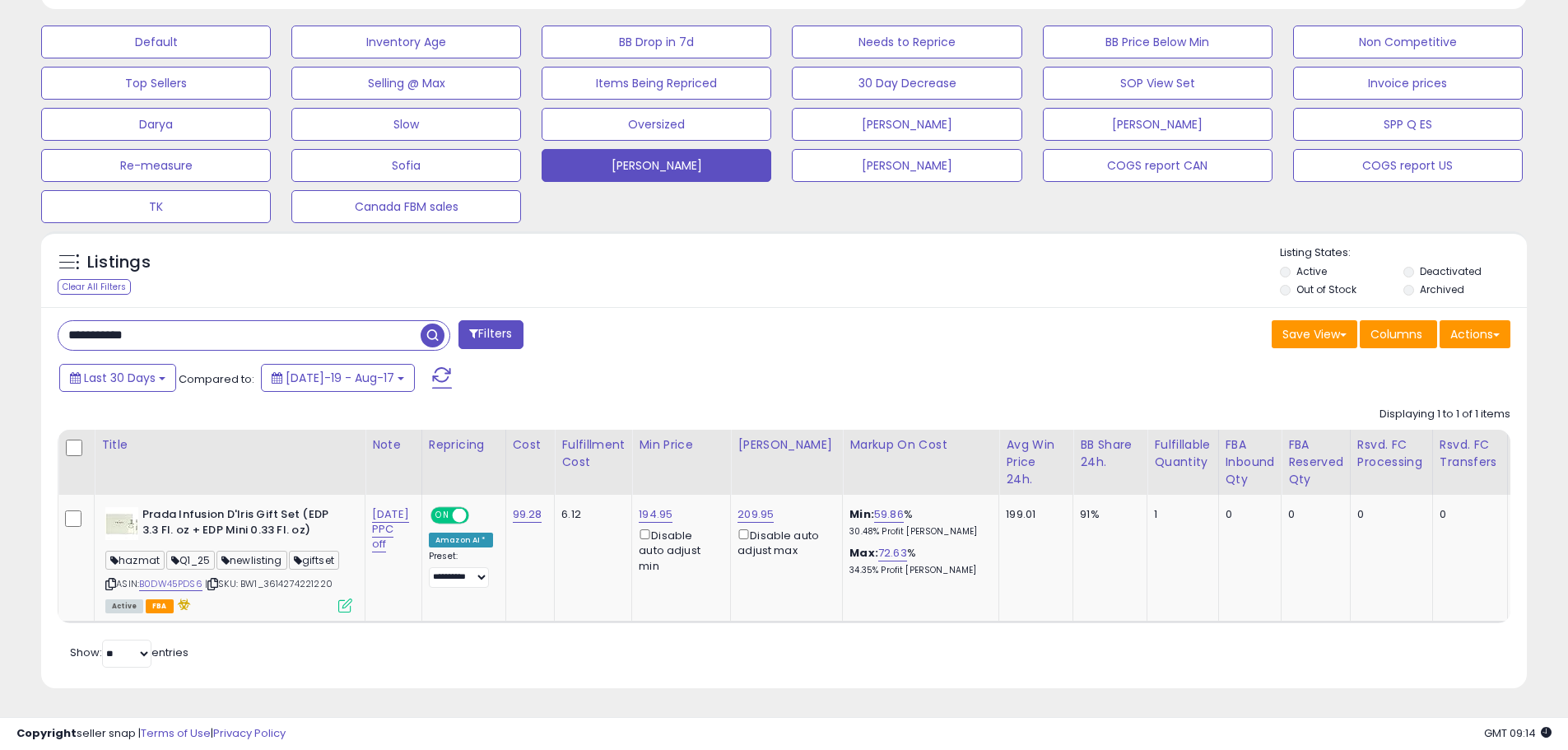
paste input "text"
click at [426, 324] on span "button" at bounding box center [432, 335] width 24 height 24
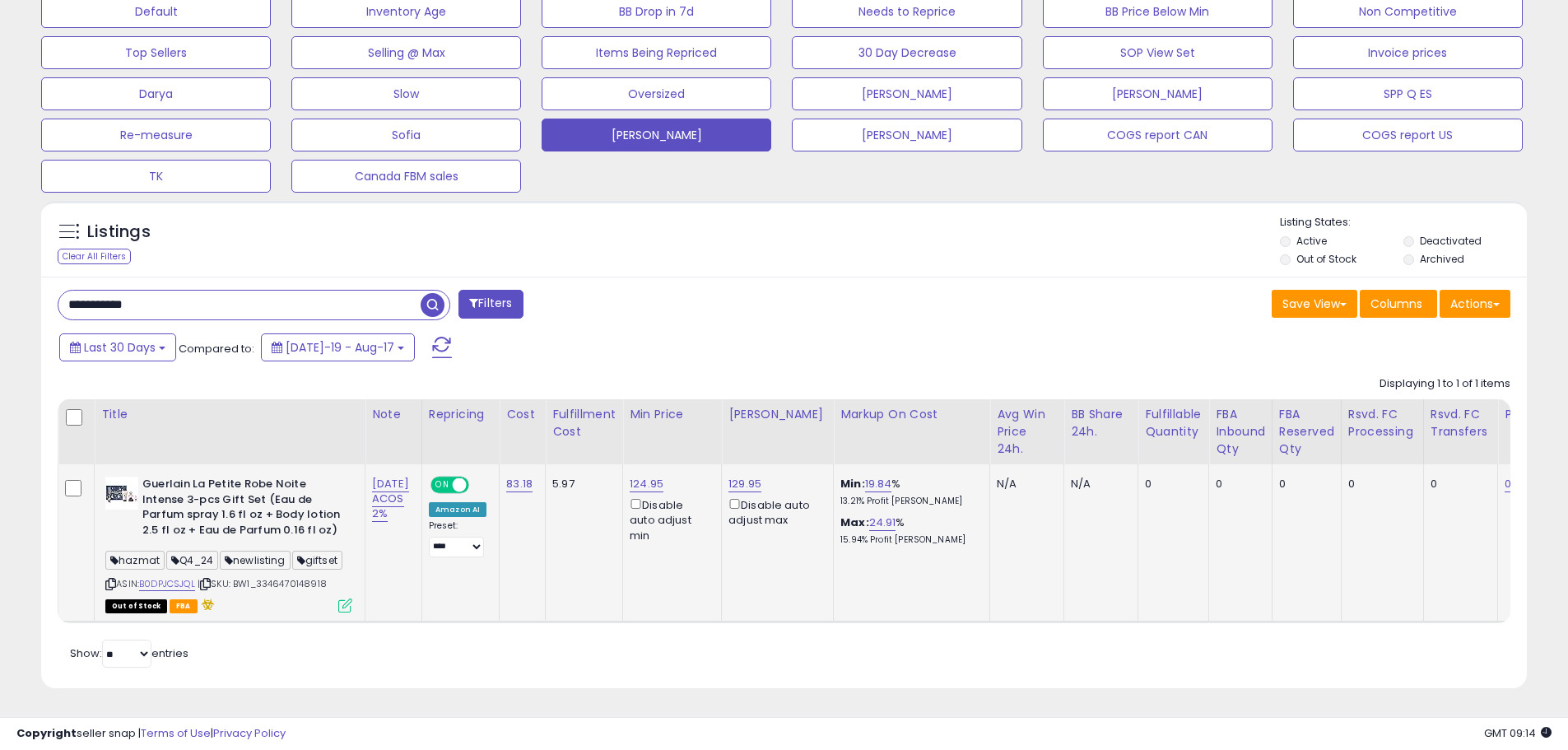
drag, startPoint x: 332, startPoint y: 569, endPoint x: 264, endPoint y: 576, distance: 68.4
click at [264, 576] on div "ASIN: B0DPJCSJQL | SKU: BW1_3346470148918 Out of Stock FBA" at bounding box center [229, 544] width 247 height 134
copy span "3346470148918"
click at [298, 291] on input "**********" at bounding box center [239, 305] width 362 height 29
paste input "text"
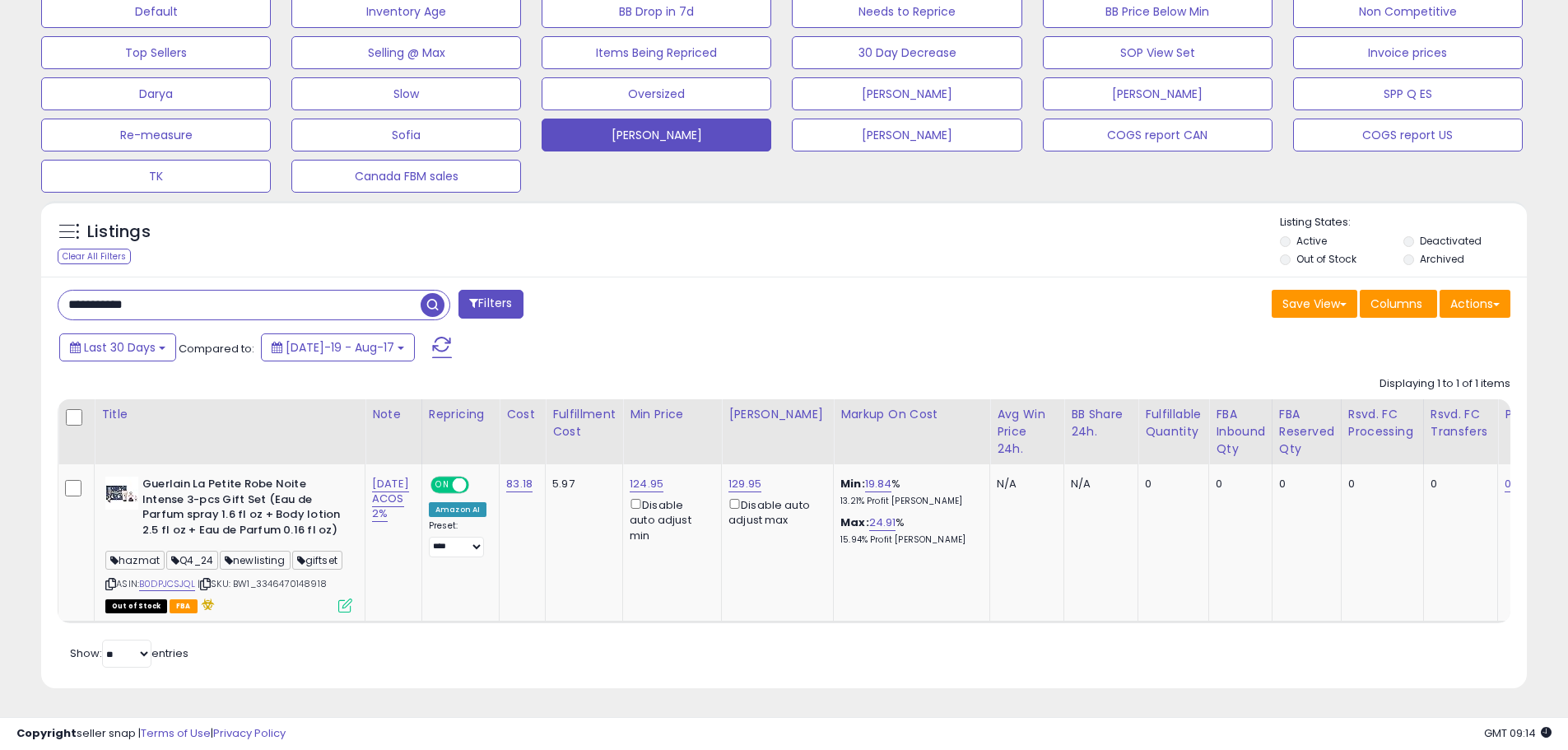
type input "**********"
click at [440, 299] on span "button" at bounding box center [432, 304] width 24 height 24
drag, startPoint x: 343, startPoint y: 574, endPoint x: 272, endPoint y: 574, distance: 71.0
click at [272, 574] on div "ASIN: B0DX25HWMY | SKU: BW1_3346130438359 Active FBA" at bounding box center [229, 544] width 247 height 134
copy span "3346130438359"
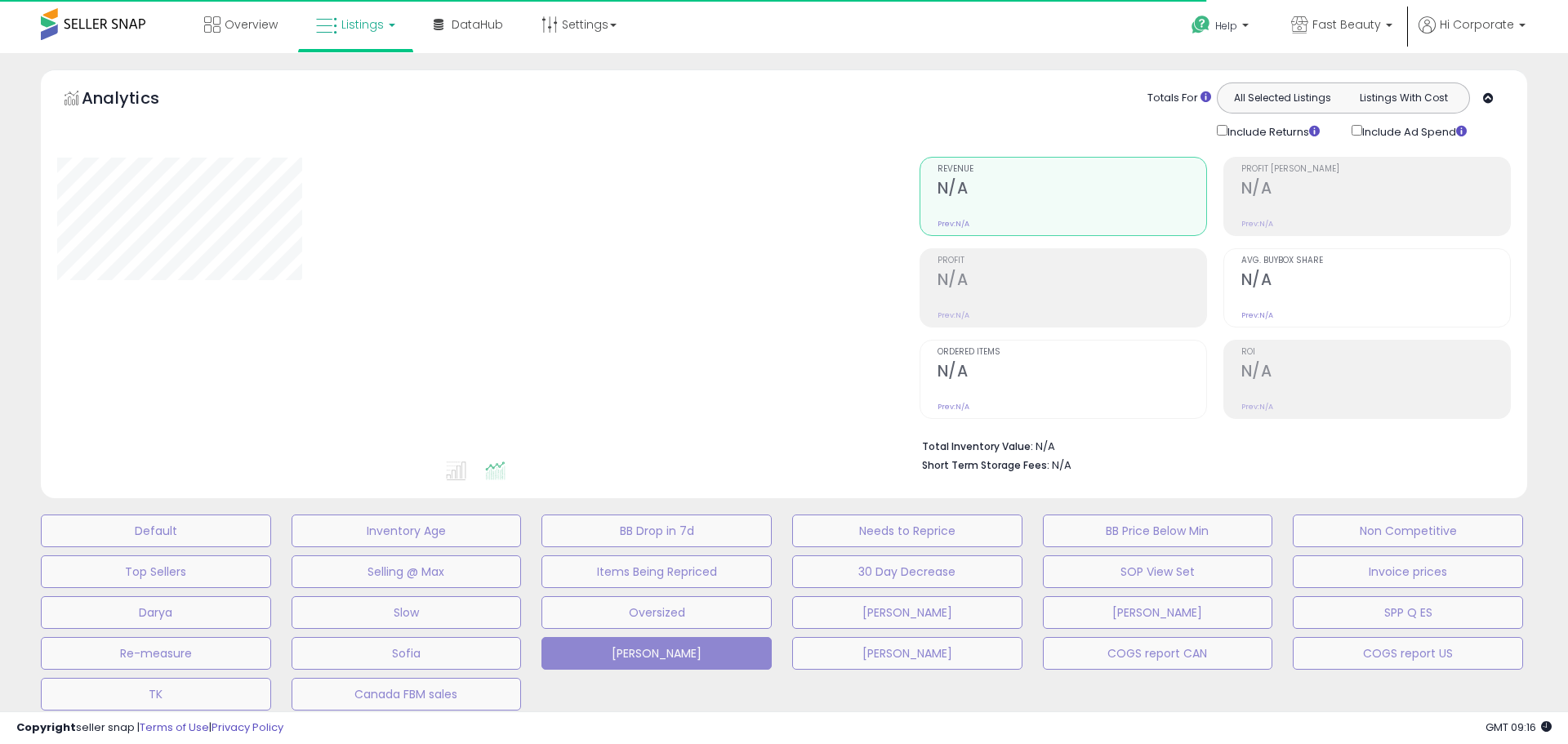
type input "**********"
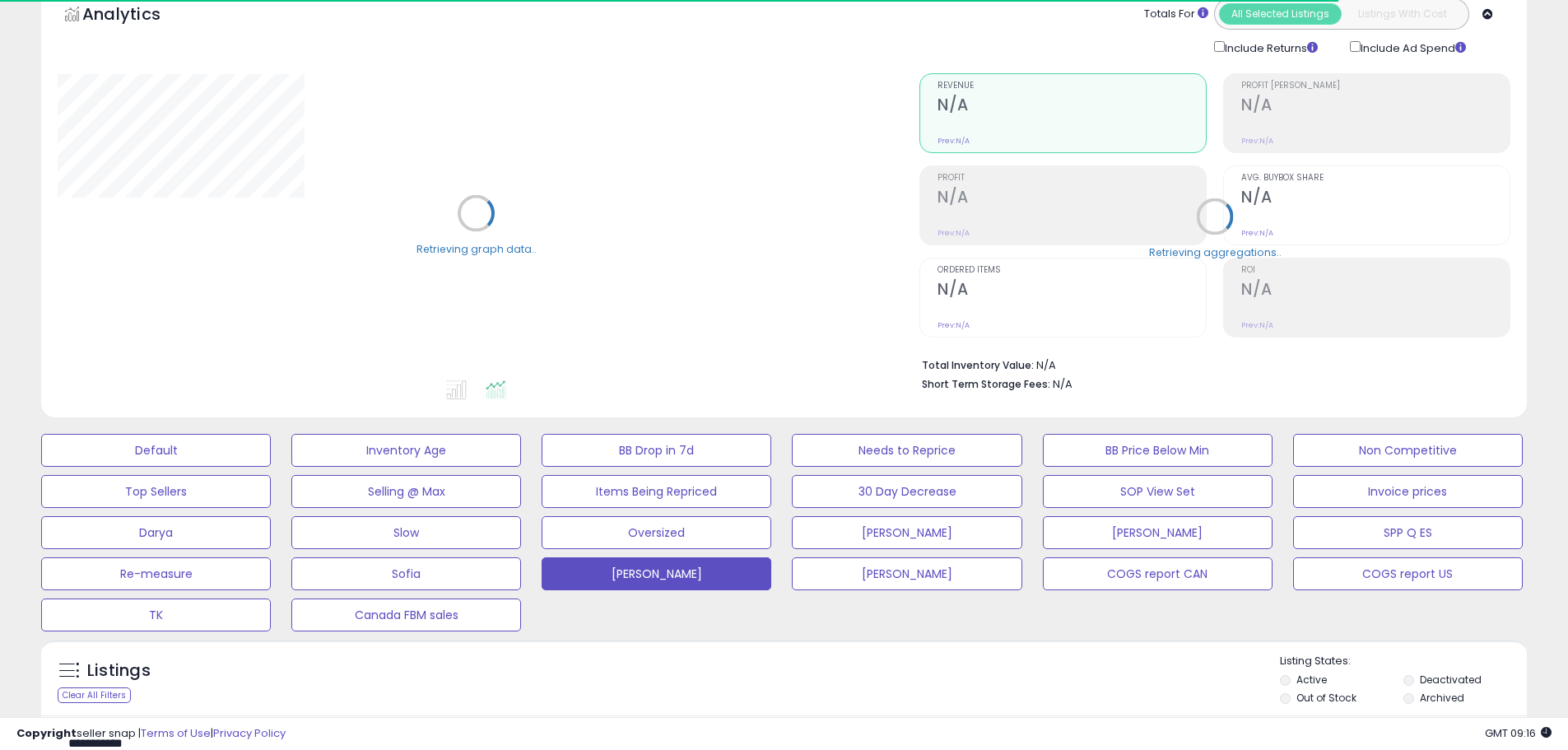
scroll to position [164, 0]
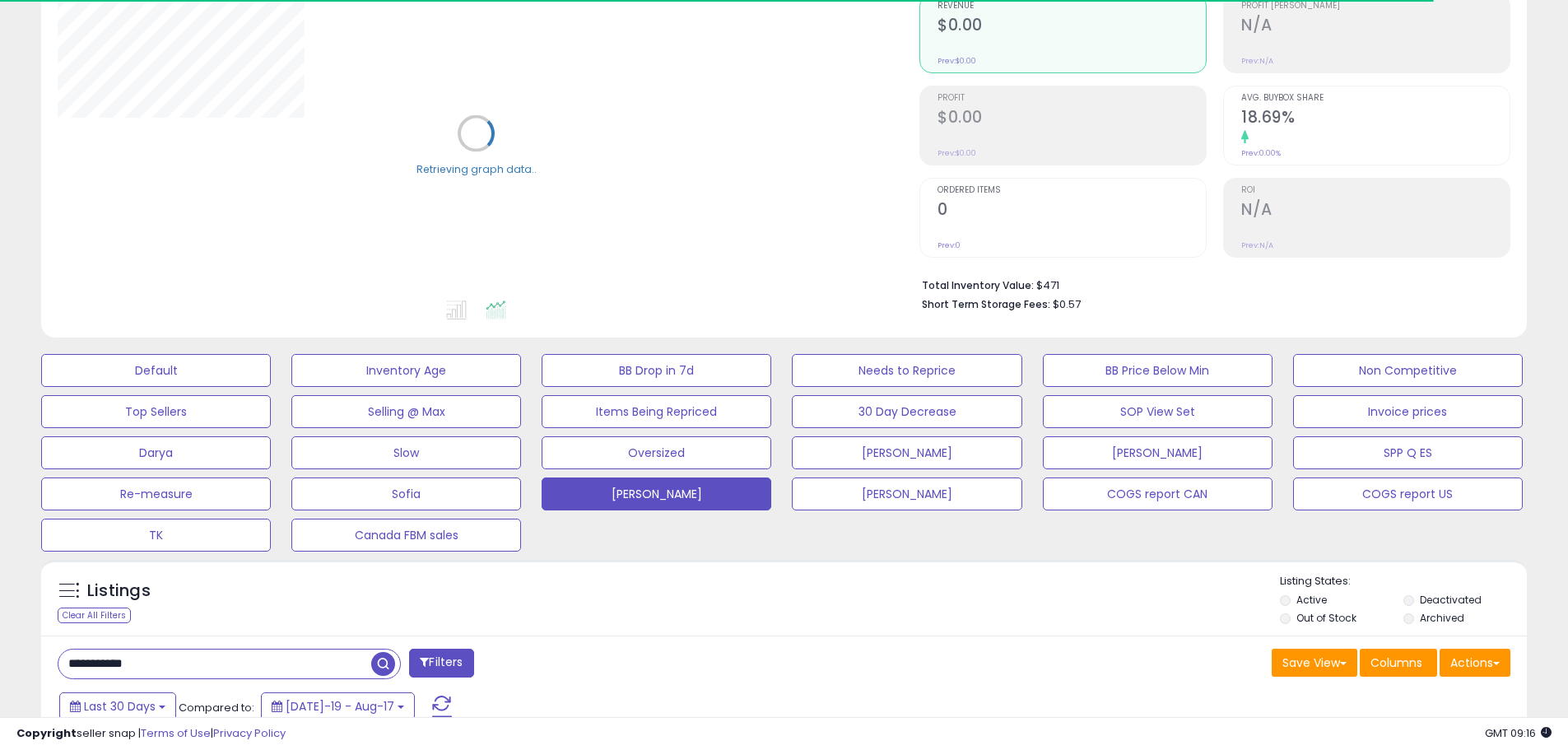
click at [193, 673] on input "**********" at bounding box center [215, 665] width 313 height 29
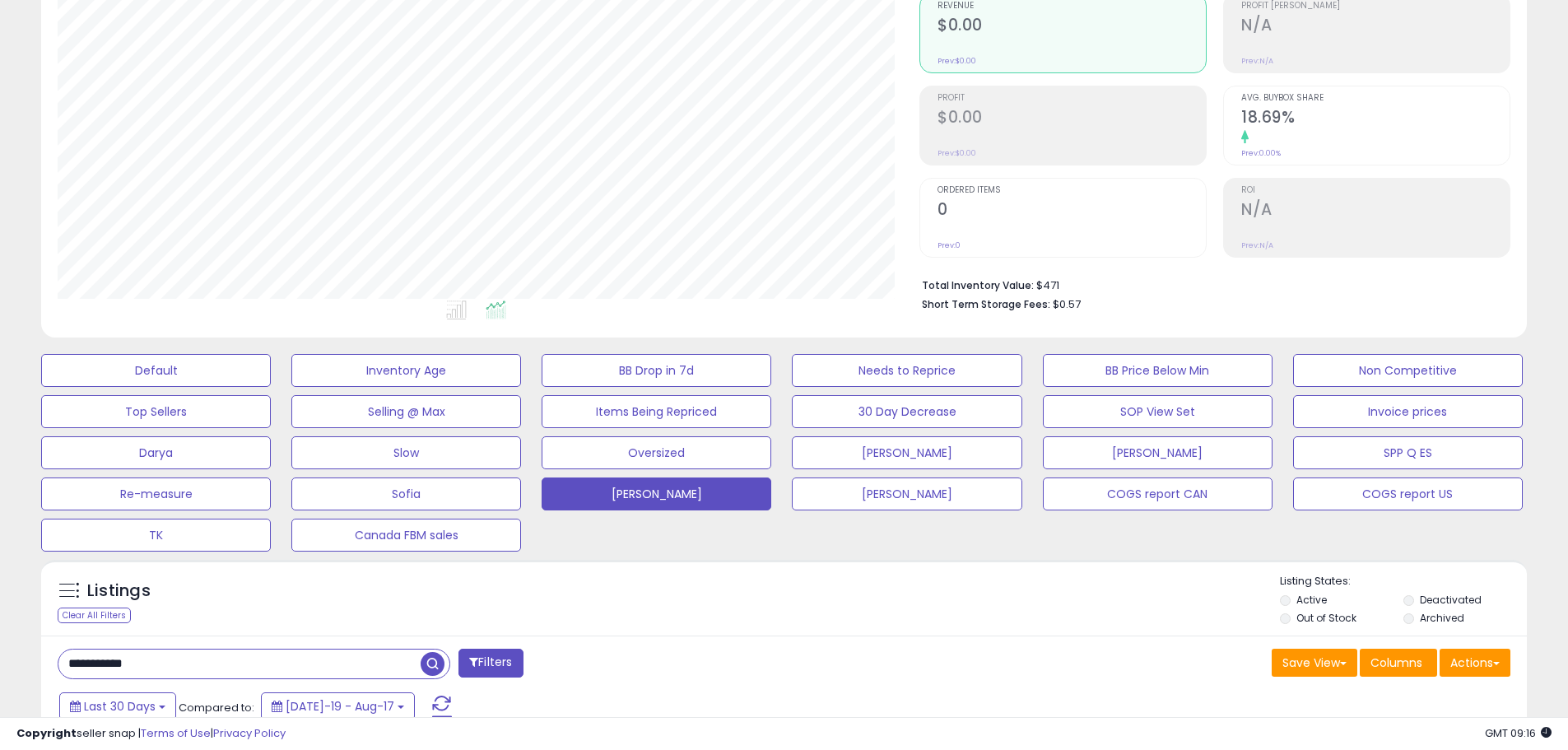
scroll to position [338, 862]
click at [429, 670] on span "button" at bounding box center [432, 664] width 24 height 24
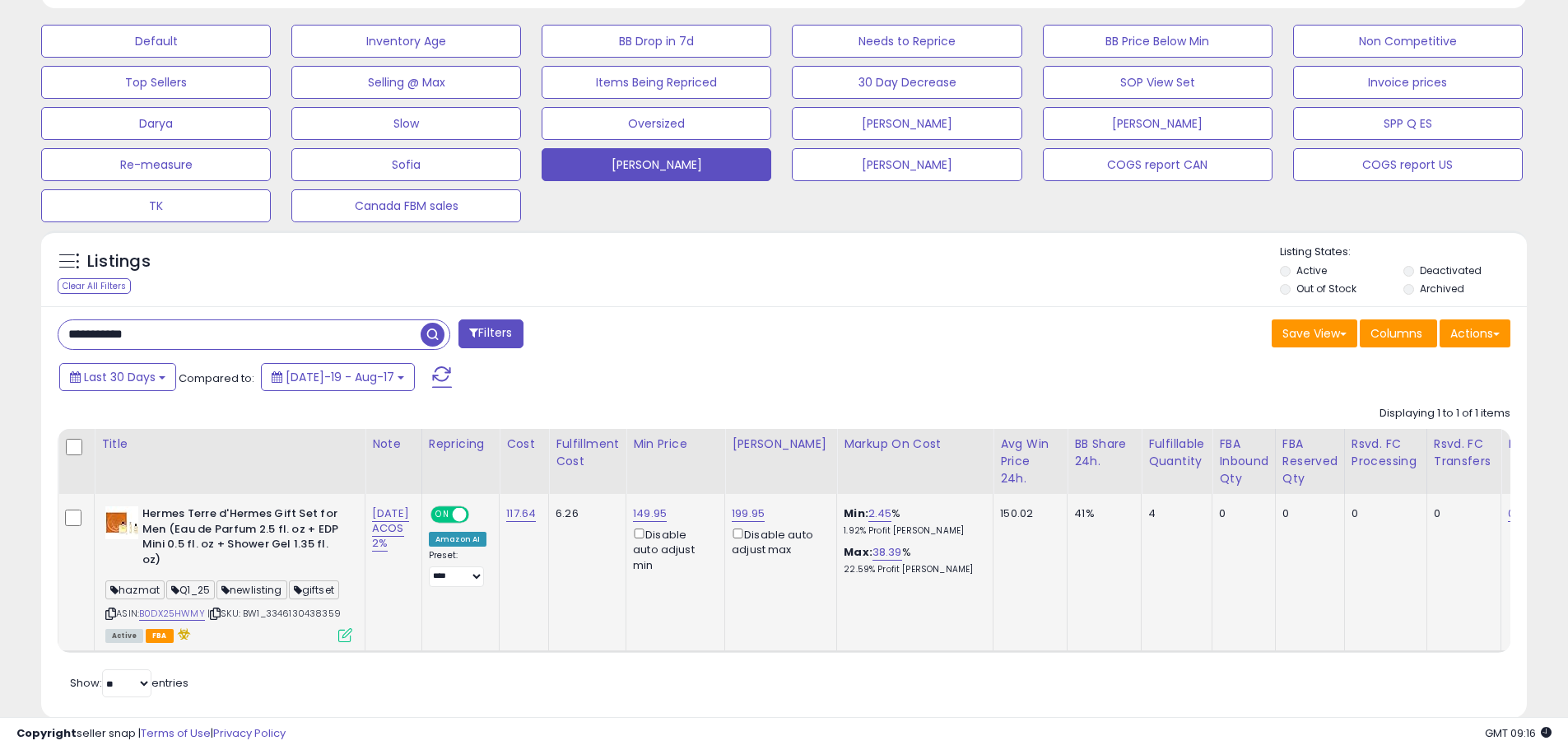
drag, startPoint x: 341, startPoint y: 614, endPoint x: 271, endPoint y: 613, distance: 70.0
click at [271, 613] on span "| SKU: BW1_3346130438359" at bounding box center [274, 614] width 133 height 13
copy span "3346130438359"
